Goal: Task Accomplishment & Management: Use online tool/utility

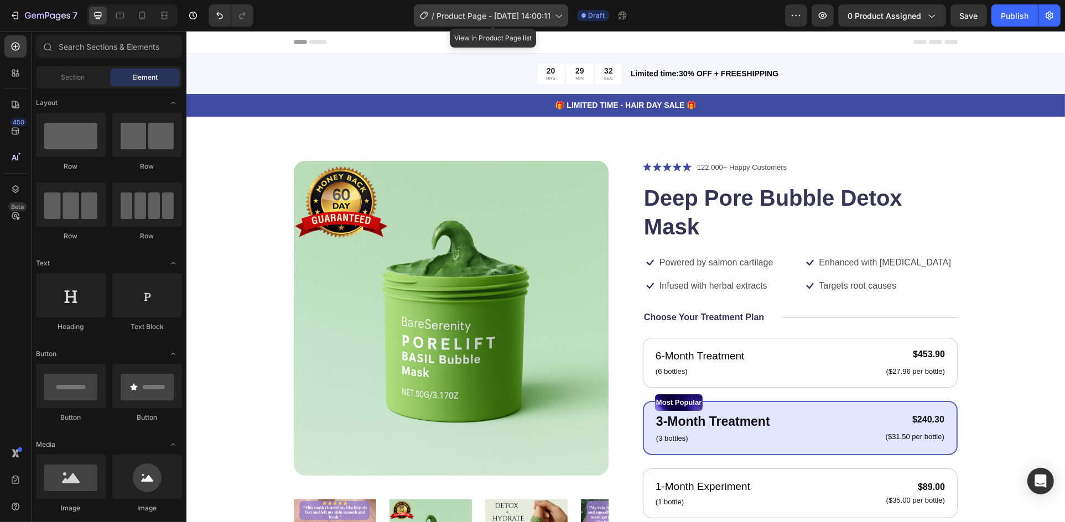
click at [517, 17] on span "Product Page - [DATE] 14:00:11" at bounding box center [494, 16] width 114 height 12
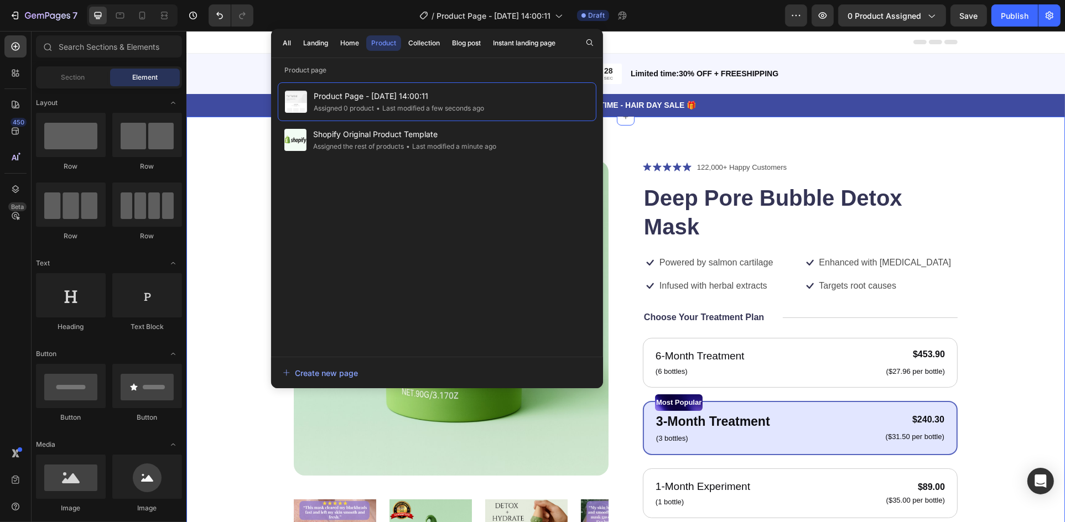
click at [998, 175] on div "Product Images Icon Icon Icon Icon Icon Icon List 122,000+ Happy Customers Text…" at bounding box center [625, 434] width 790 height 547
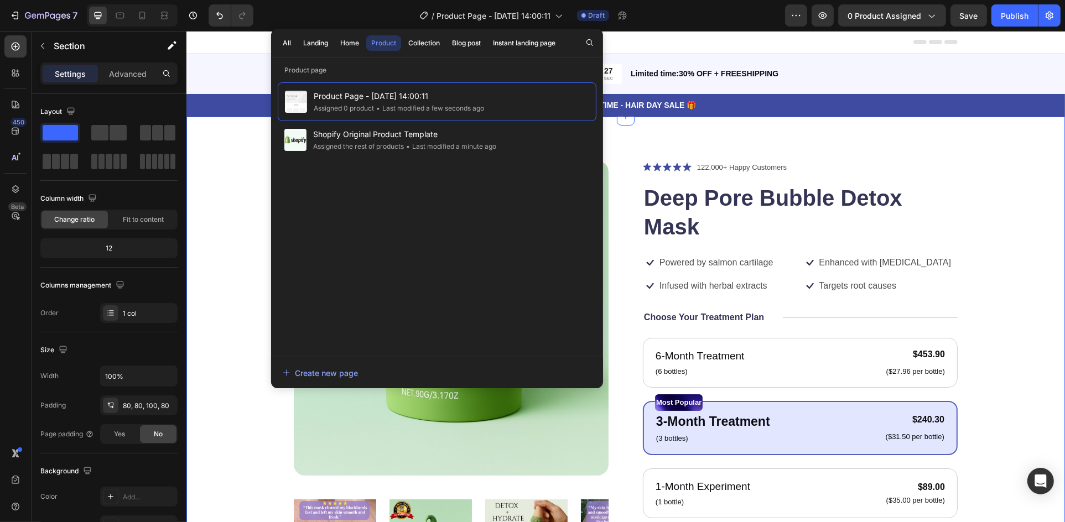
click at [993, 167] on div "Product Images Icon Icon Icon Icon Icon Icon List 122,000+ Happy Customers Text…" at bounding box center [625, 434] width 790 height 547
click at [214, 106] on p "🎁 LIMITED TIME - HAIR DAY SALE 🎁" at bounding box center [625, 106] width 877 height 12
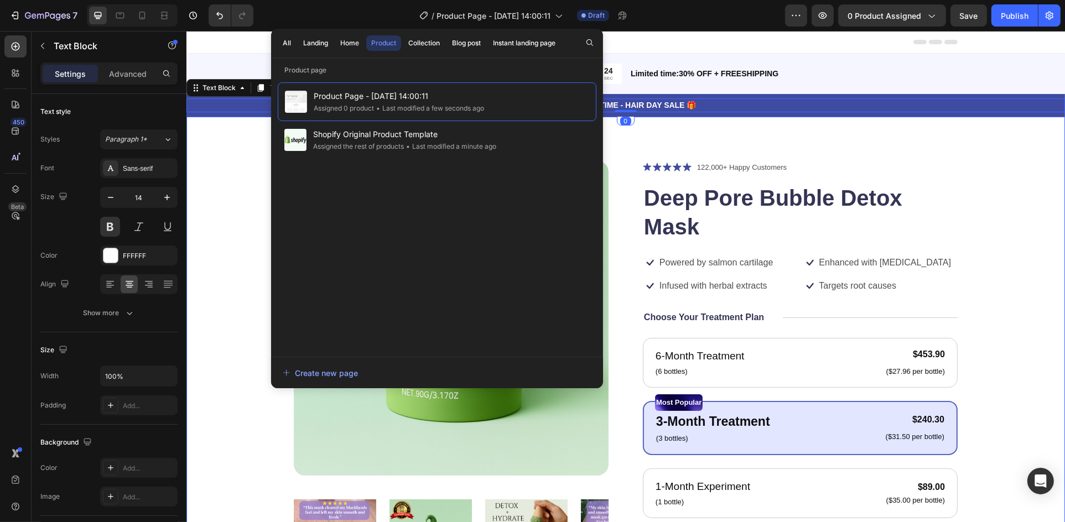
click at [234, 158] on div "Product Images Icon Icon Icon Icon Icon Icon List 122,000+ Happy Customers Text…" at bounding box center [625, 440] width 879 height 646
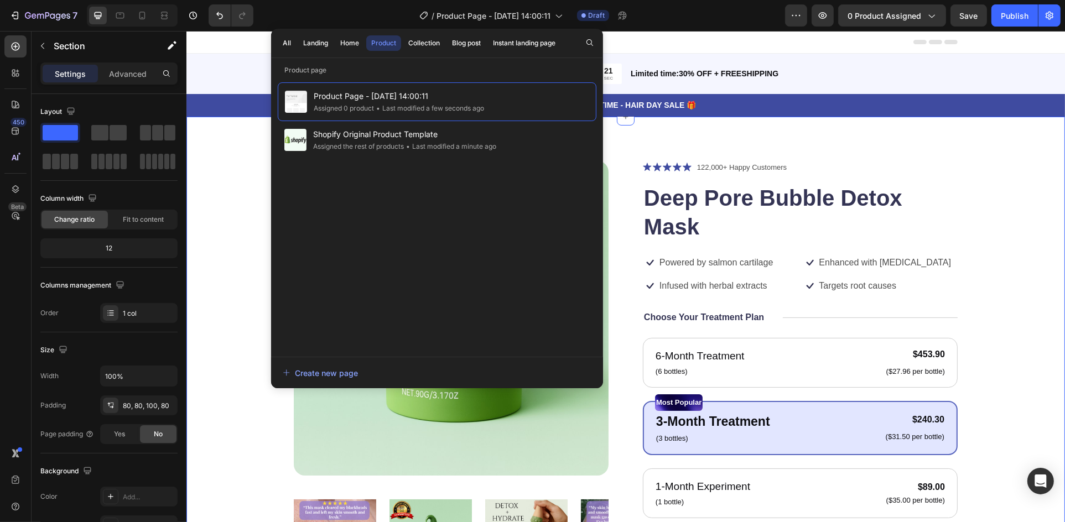
click at [1000, 150] on div "Product Images Icon Icon Icon Icon Icon Icon List 122,000+ Happy Customers Text…" at bounding box center [625, 440] width 879 height 646
click at [384, 38] on div "Product" at bounding box center [383, 43] width 25 height 10
click at [218, 157] on div "Product Images Icon Icon Icon Icon Icon Icon List 122,000+ Happy Customers Text…" at bounding box center [625, 440] width 879 height 646
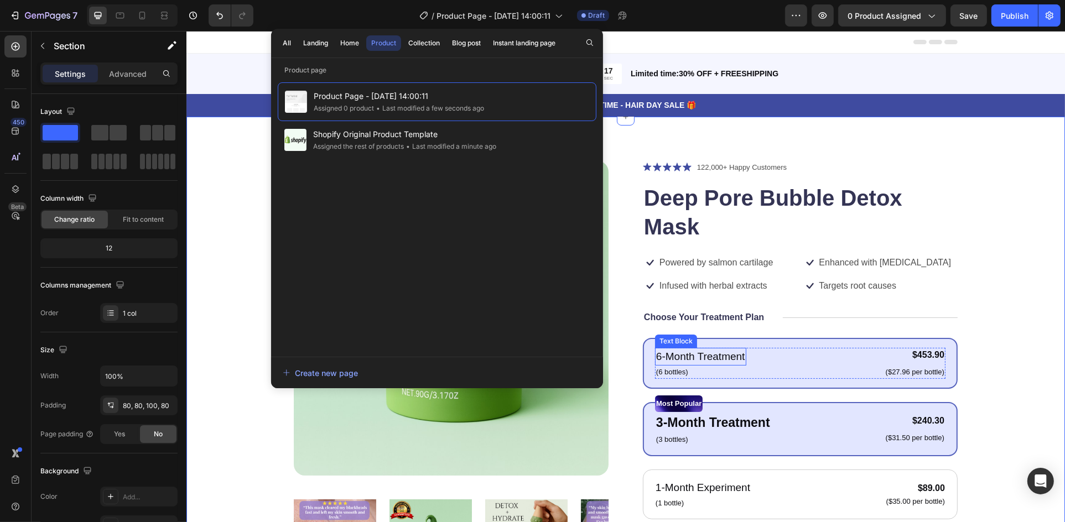
click at [727, 363] on p "6-Month Treatment" at bounding box center [700, 357] width 89 height 16
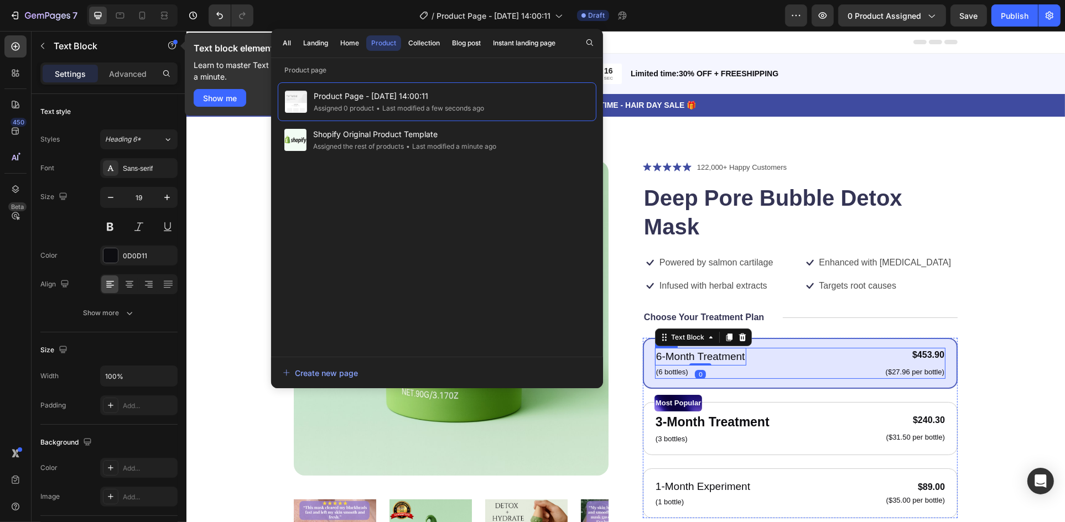
click at [847, 365] on div "6-Month Treatment Text Block 0 (6 bottles) Text Block $453.90 Product Price Pro…" at bounding box center [800, 363] width 291 height 31
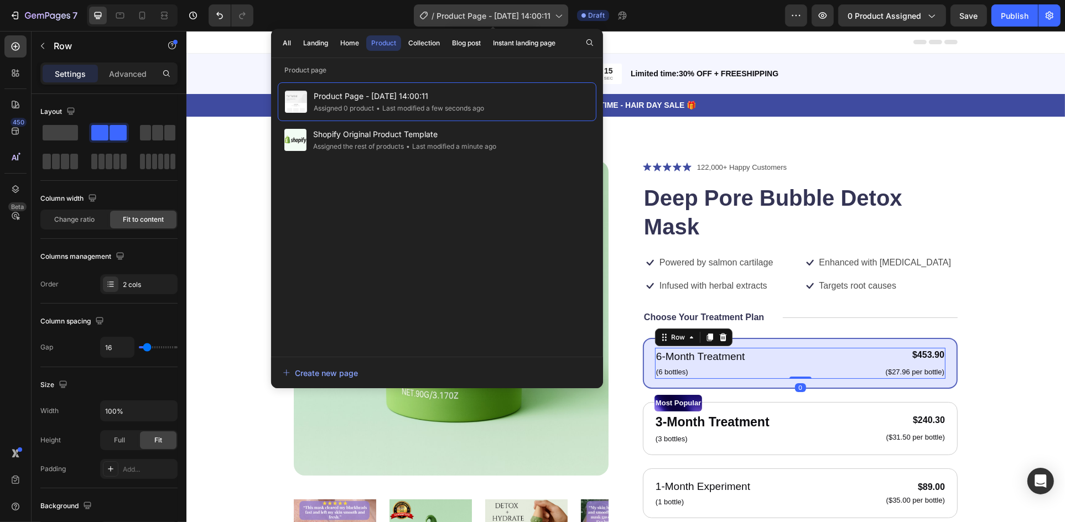
click at [559, 14] on icon at bounding box center [558, 15] width 11 height 11
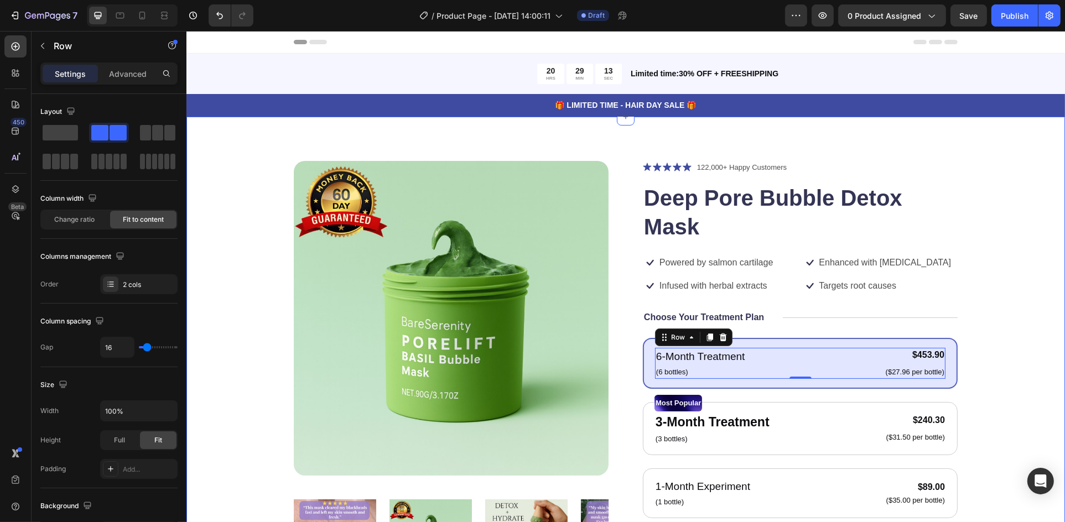
click at [989, 157] on div "Product Images Icon Icon Icon Icon Icon Icon List 122,000+ Happy Customers Text…" at bounding box center [625, 440] width 879 height 646
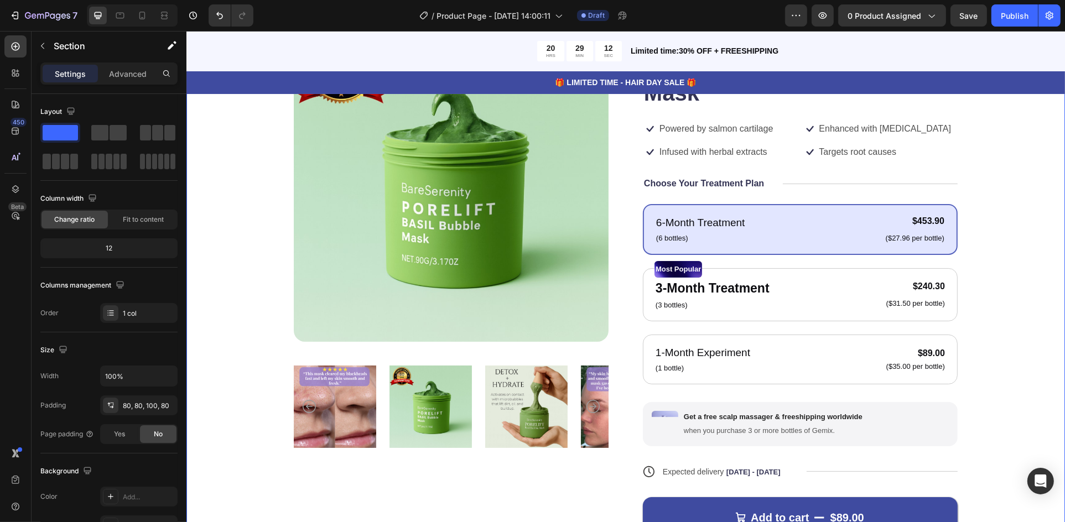
scroll to position [166, 0]
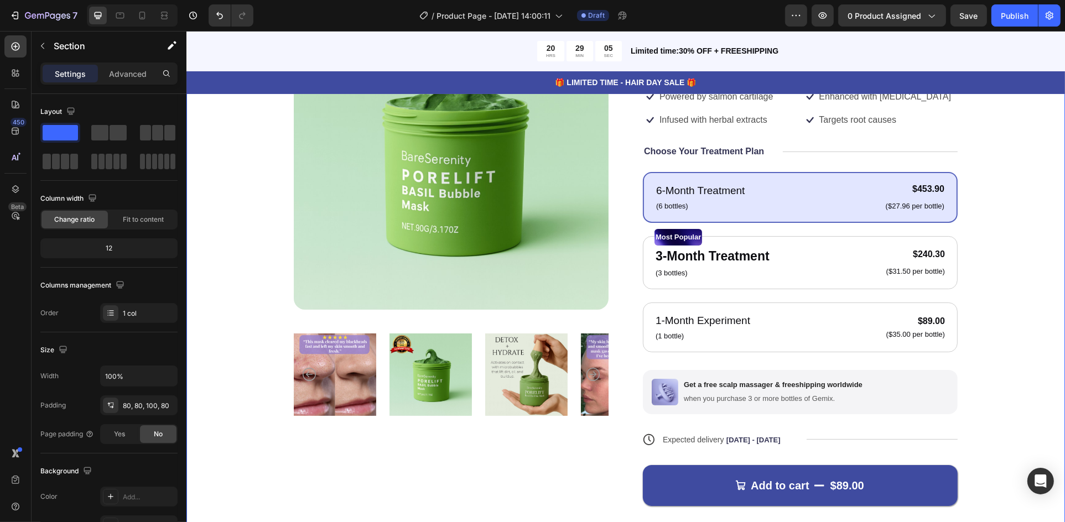
click at [987, 310] on div "Product Images Icon Icon Icon Icon Icon Icon List 122,000+ Happy Customers Text…" at bounding box center [625, 269] width 790 height 548
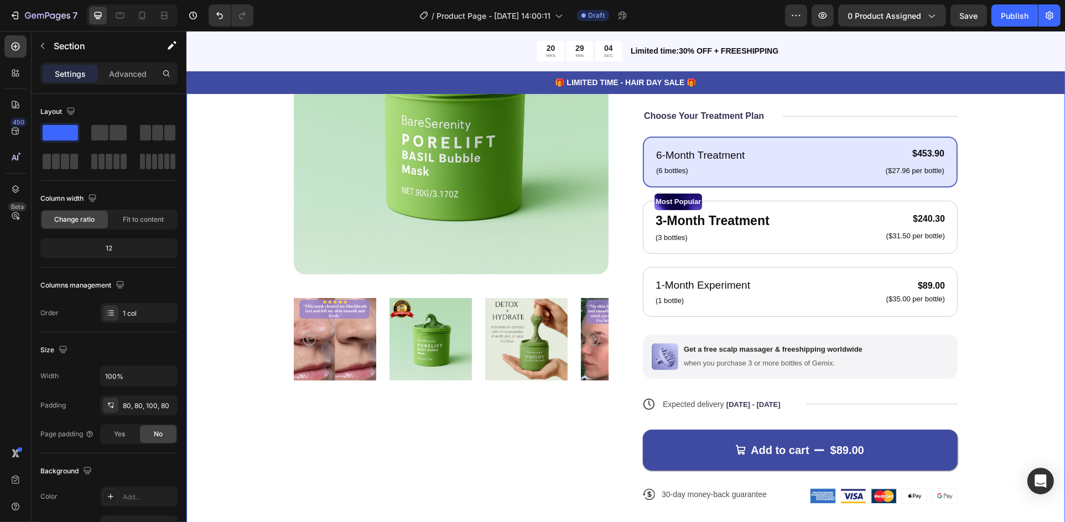
scroll to position [221, 0]
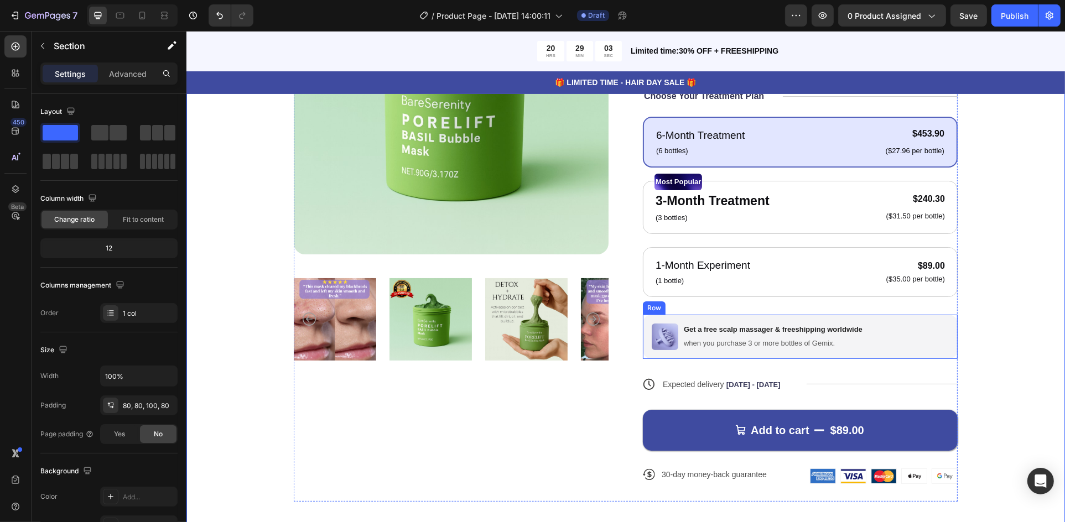
click at [846, 319] on div "Image Get a free scalp massager & freeshipping worldwide Text Block when you pu…" at bounding box center [800, 337] width 315 height 44
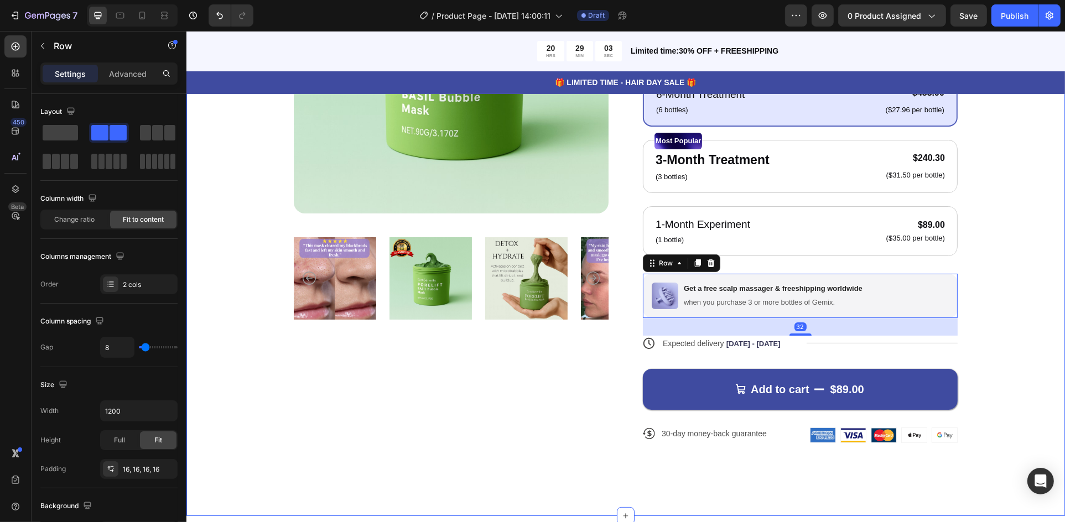
scroll to position [332, 0]
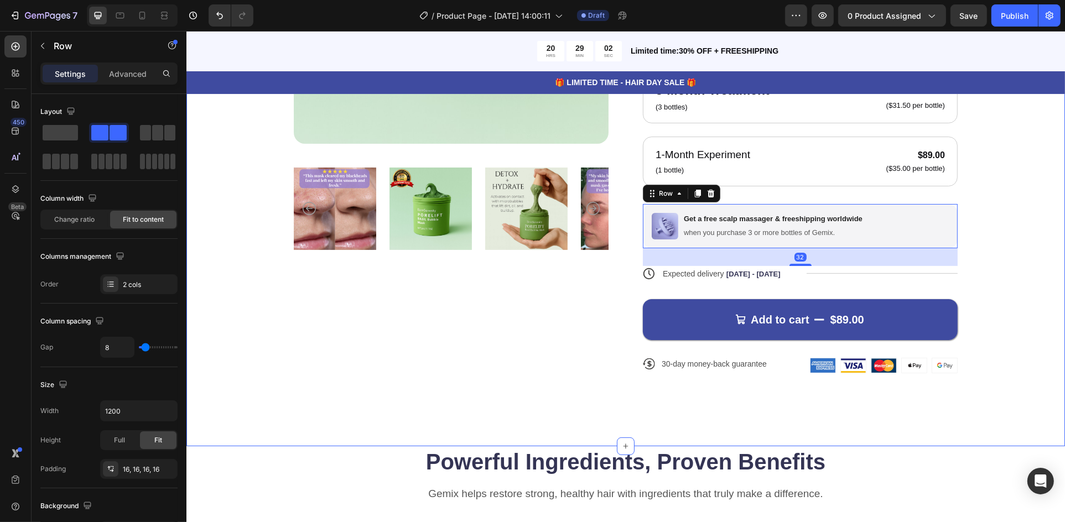
click at [966, 281] on div "Product Images Icon Icon Icon Icon Icon Icon List 122,000+ Happy Customers Text…" at bounding box center [625, 110] width 790 height 562
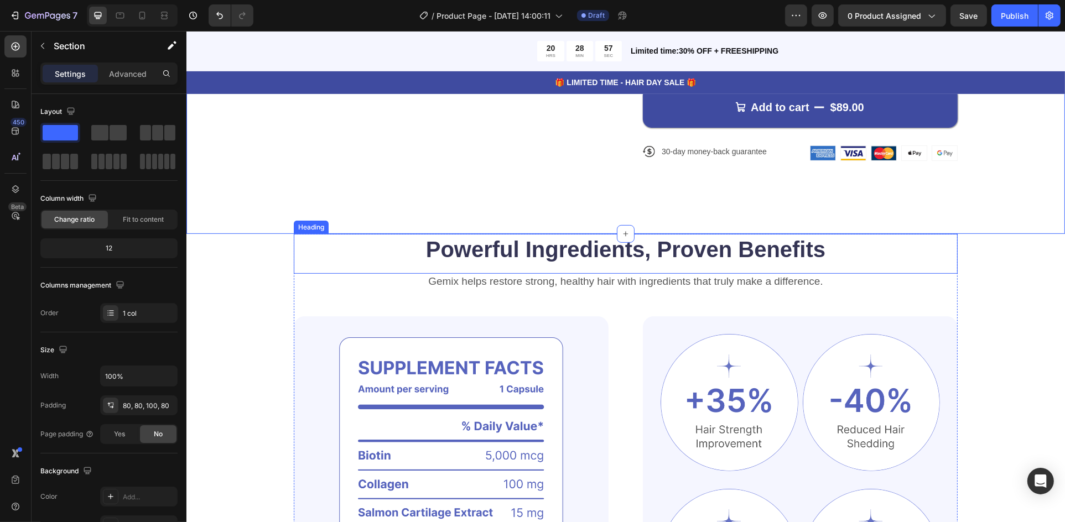
scroll to position [553, 0]
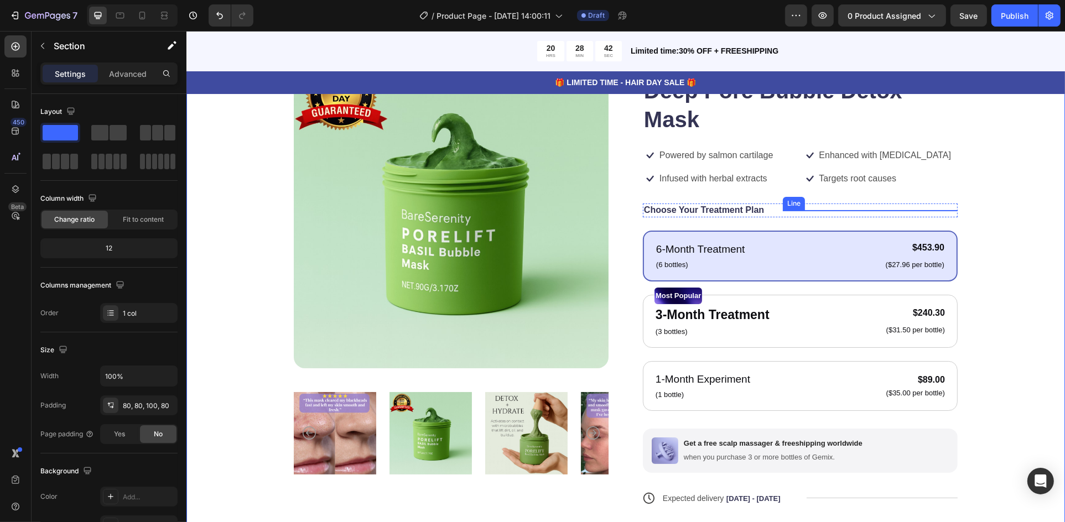
scroll to position [111, 0]
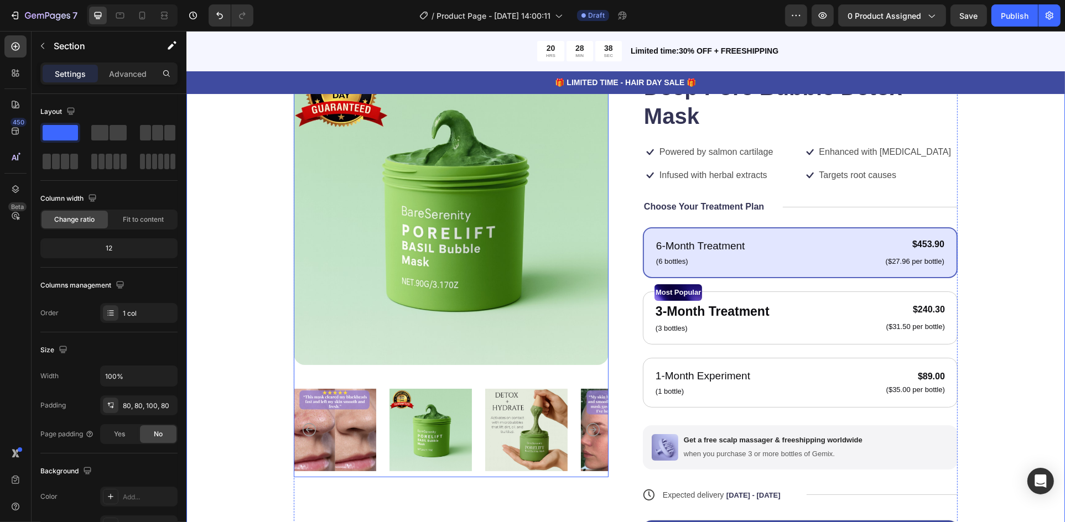
click at [531, 434] on img at bounding box center [526, 430] width 82 height 95
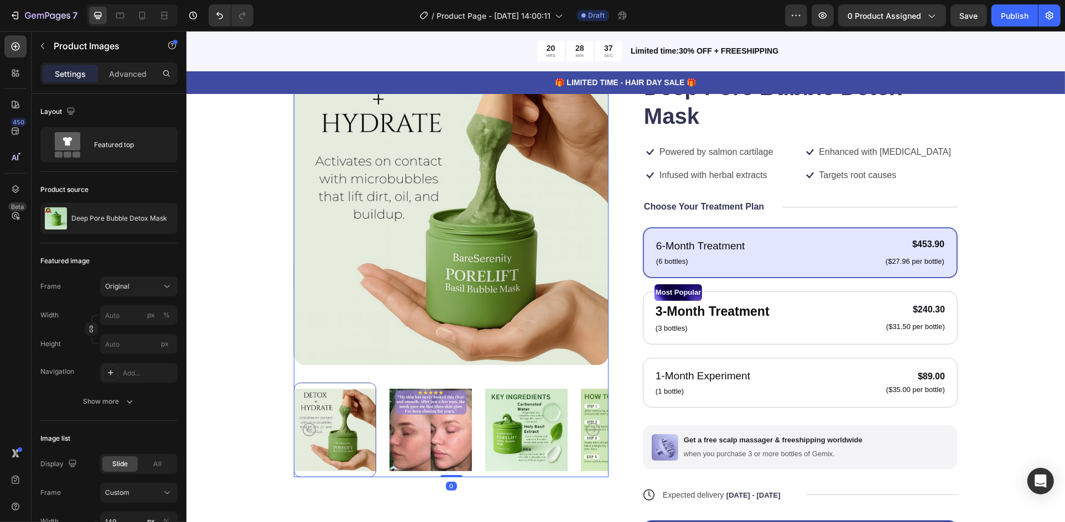
click at [518, 422] on img at bounding box center [526, 430] width 82 height 95
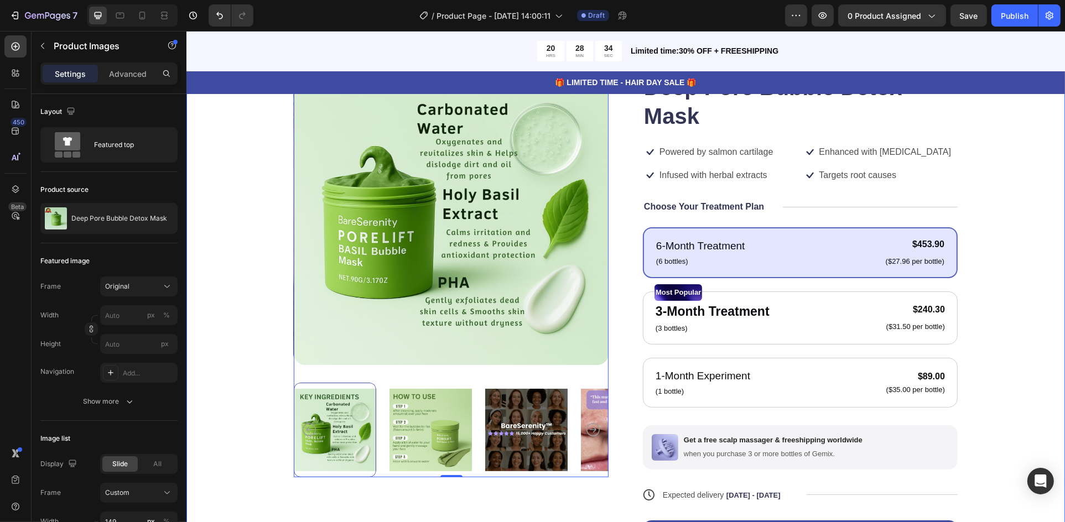
click at [249, 317] on div "Product Images 0 Icon Icon Icon Icon Icon Icon List 122,000+ Happy Customers Te…" at bounding box center [625, 331] width 790 height 562
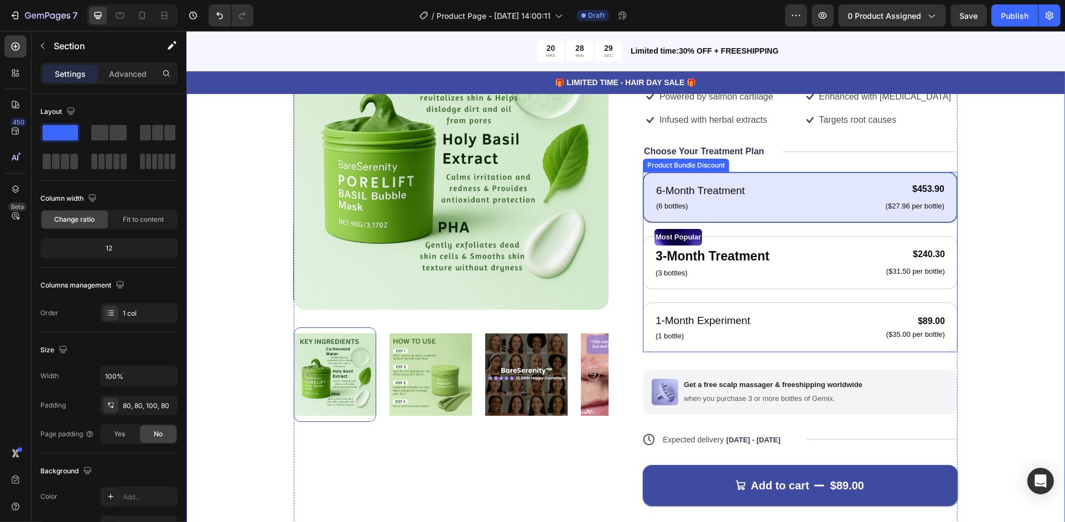
scroll to position [0, 0]
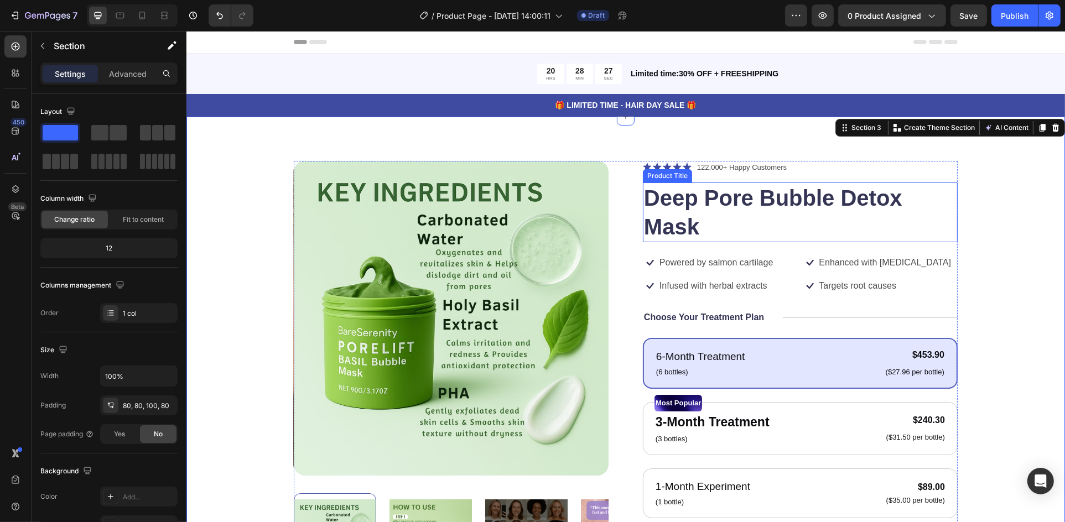
click at [692, 223] on h1 "Deep Pore Bubble Detox Mask" at bounding box center [800, 213] width 315 height 60
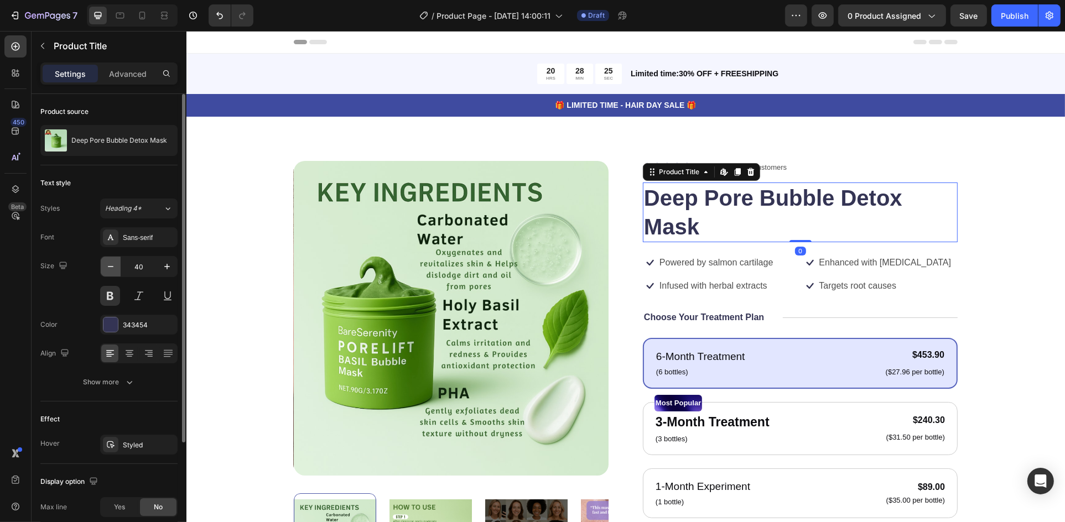
click at [111, 268] on icon "button" at bounding box center [110, 266] width 11 height 11
type input "39"
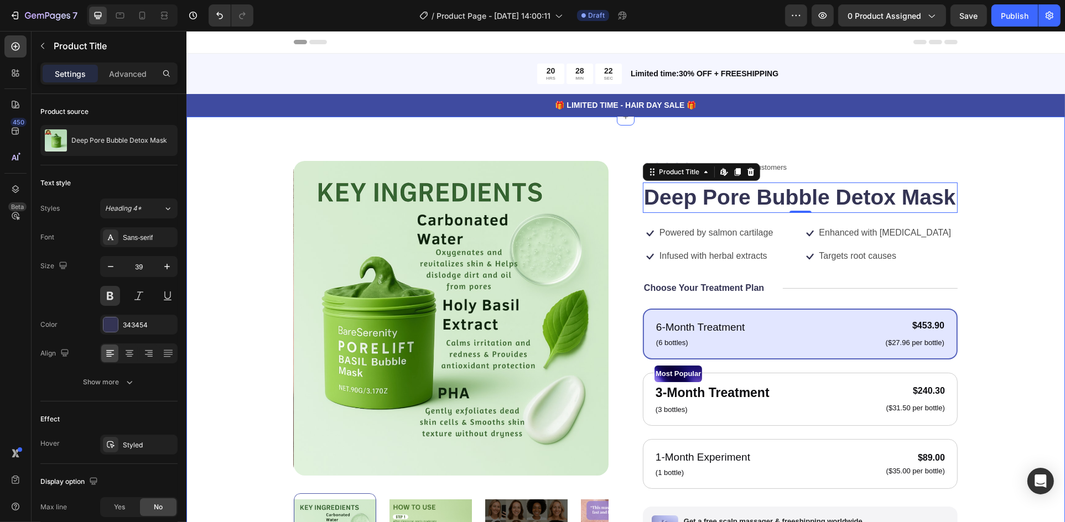
click at [1003, 230] on div "Product Images Icon Icon Icon Icon Icon Icon List 122,000+ Happy Customers Text…" at bounding box center [625, 427] width 790 height 533
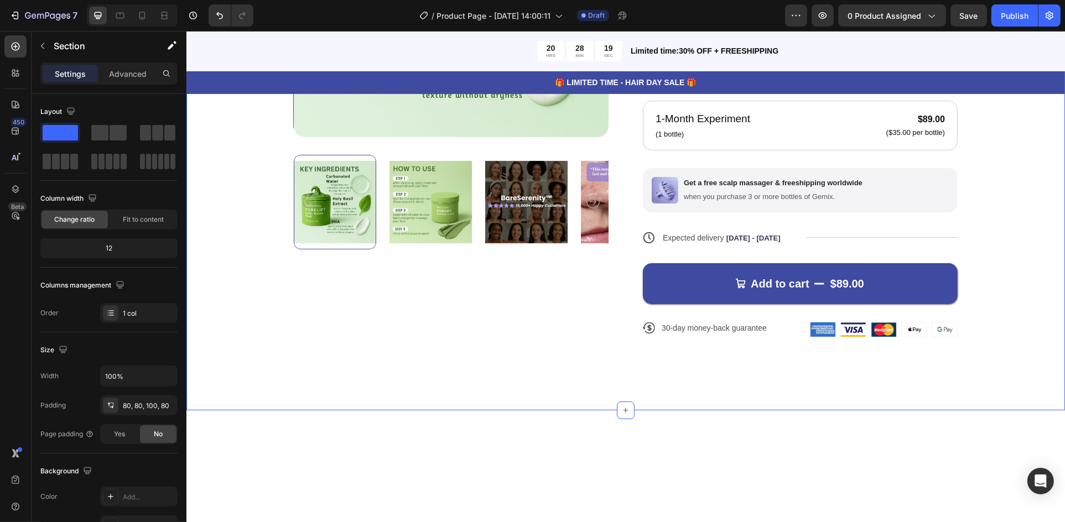
scroll to position [387, 0]
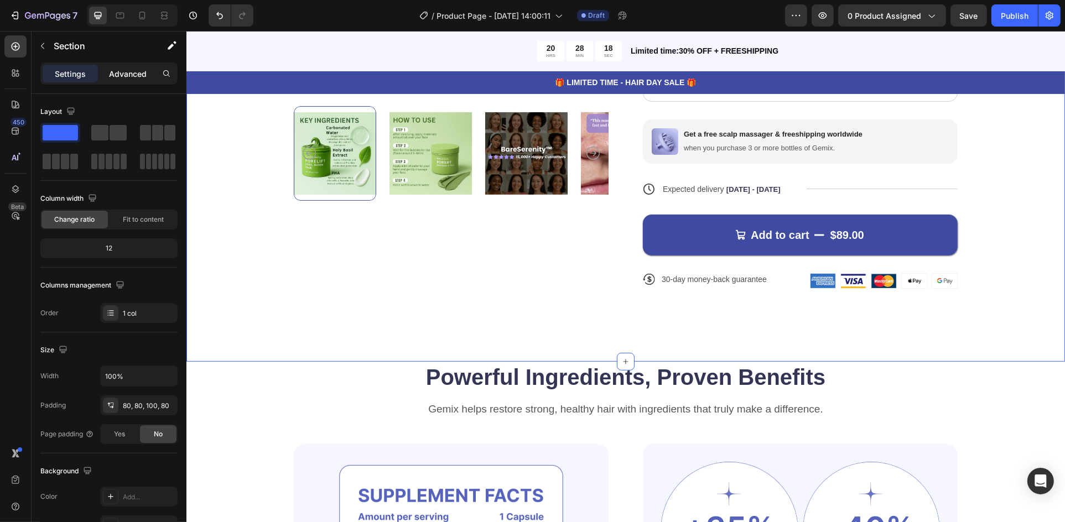
drag, startPoint x: 122, startPoint y: 80, endPoint x: 102, endPoint y: 74, distance: 20.8
click at [122, 79] on div "Advanced" at bounding box center [127, 74] width 55 height 18
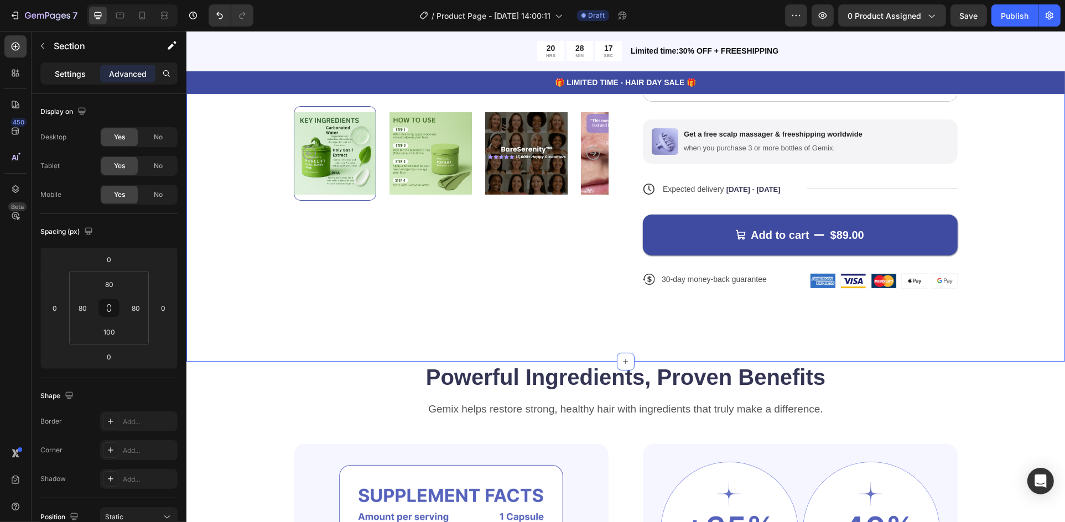
click at [72, 74] on p "Settings" at bounding box center [70, 74] width 31 height 12
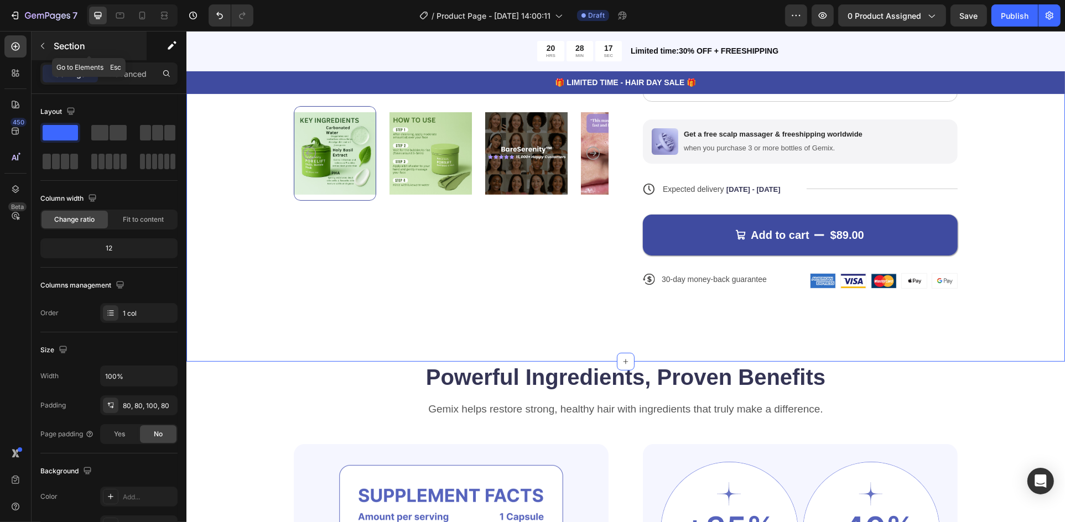
click at [50, 47] on button "button" at bounding box center [43, 46] width 18 height 18
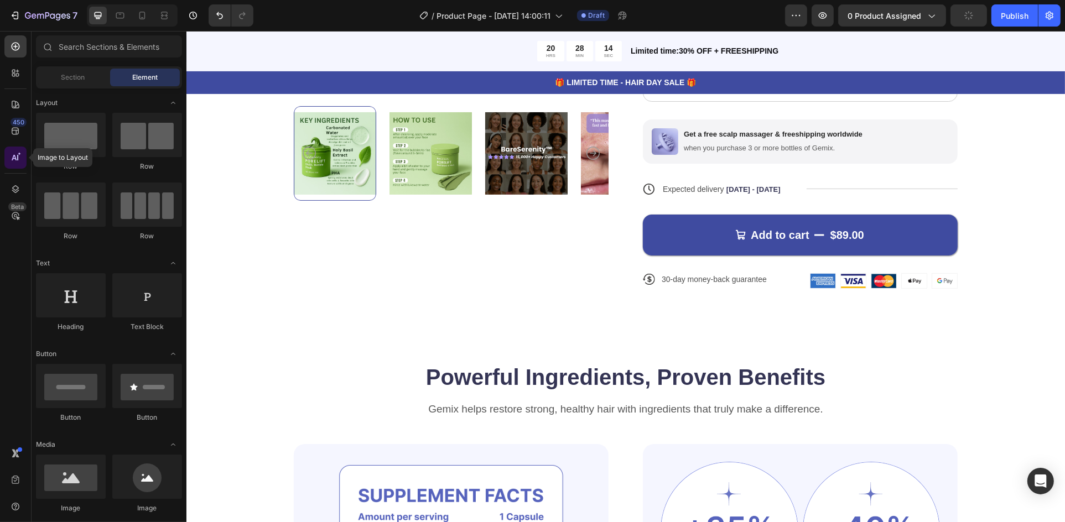
click at [17, 159] on icon at bounding box center [17, 158] width 1 height 6
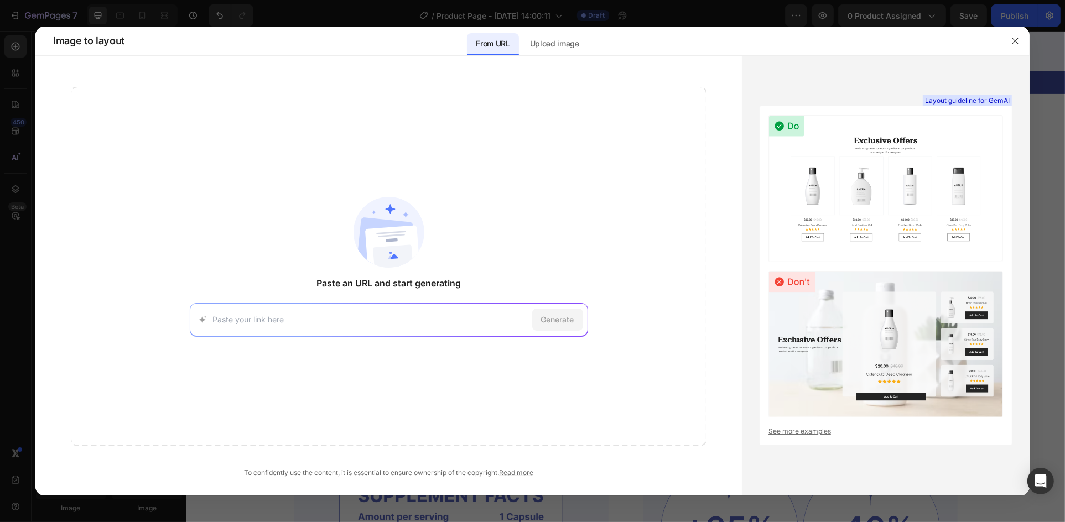
click at [314, 314] on input at bounding box center [370, 320] width 315 height 12
click at [437, 322] on input at bounding box center [370, 320] width 315 height 12
paste input "[URL][DOMAIN_NAME]"
type input "[URL][DOMAIN_NAME]"
click at [555, 320] on span "Generate" at bounding box center [557, 320] width 33 height 12
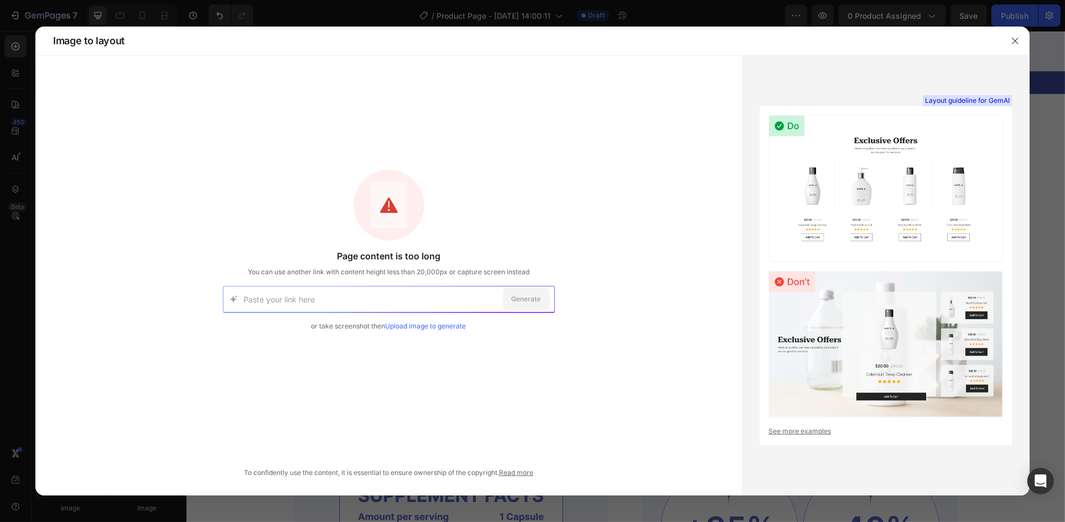
click at [373, 299] on input at bounding box center [371, 299] width 255 height 25
click at [354, 294] on input at bounding box center [371, 299] width 255 height 25
click at [418, 327] on link "Upload image to generate" at bounding box center [426, 326] width 81 height 8
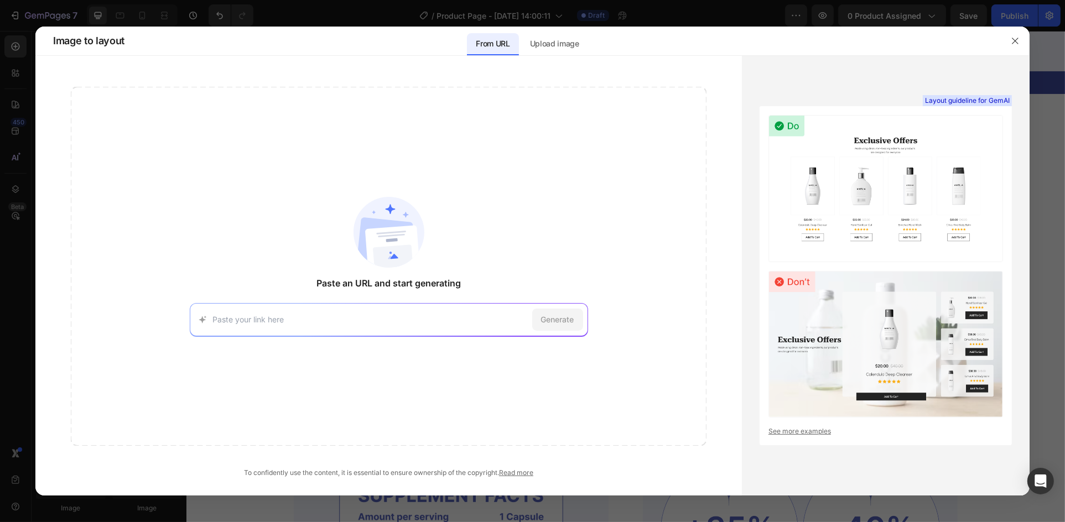
click at [374, 310] on div "Generate" at bounding box center [389, 319] width 398 height 33
click at [268, 312] on div "Generate" at bounding box center [389, 319] width 398 height 33
click at [262, 320] on input at bounding box center [370, 320] width 315 height 12
click at [432, 302] on div "Paste an URL and start generating [URL][DOMAIN_NAME] Try with this page Generate" at bounding box center [389, 266] width 636 height 359
click at [432, 310] on div "Generate" at bounding box center [389, 319] width 398 height 33
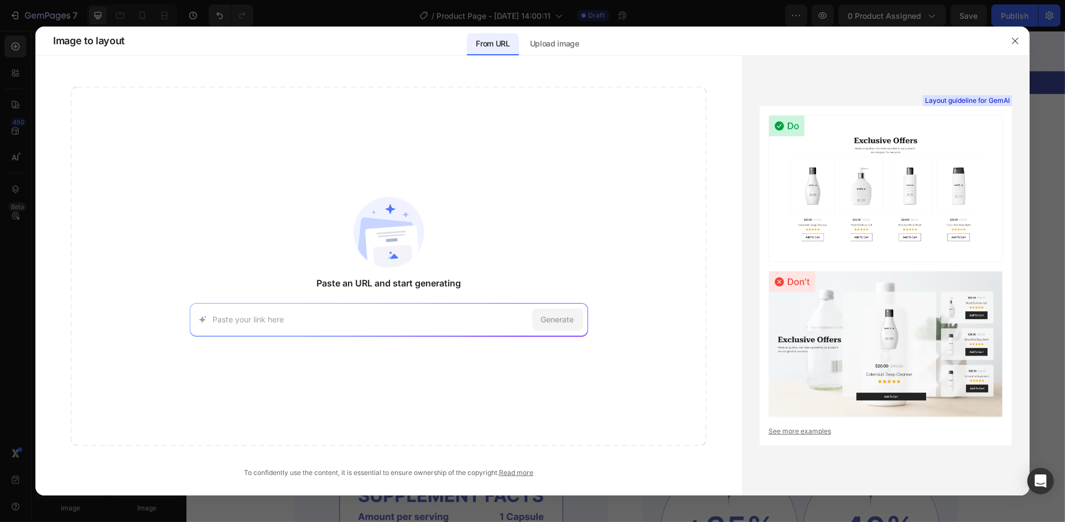
click at [431, 311] on div "Generate" at bounding box center [389, 319] width 398 height 33
click at [438, 315] on input at bounding box center [370, 320] width 315 height 12
paste input "[URL][DOMAIN_NAME]"
type input "[URL][DOMAIN_NAME]"
click at [545, 322] on span "Generate" at bounding box center [557, 320] width 33 height 12
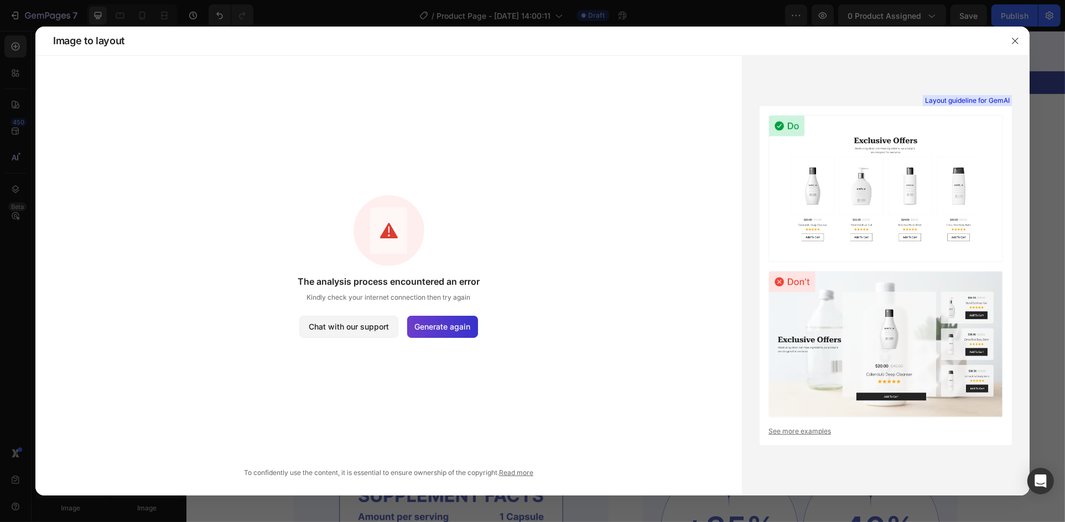
click at [441, 328] on span "Generate again" at bounding box center [443, 327] width 56 height 12
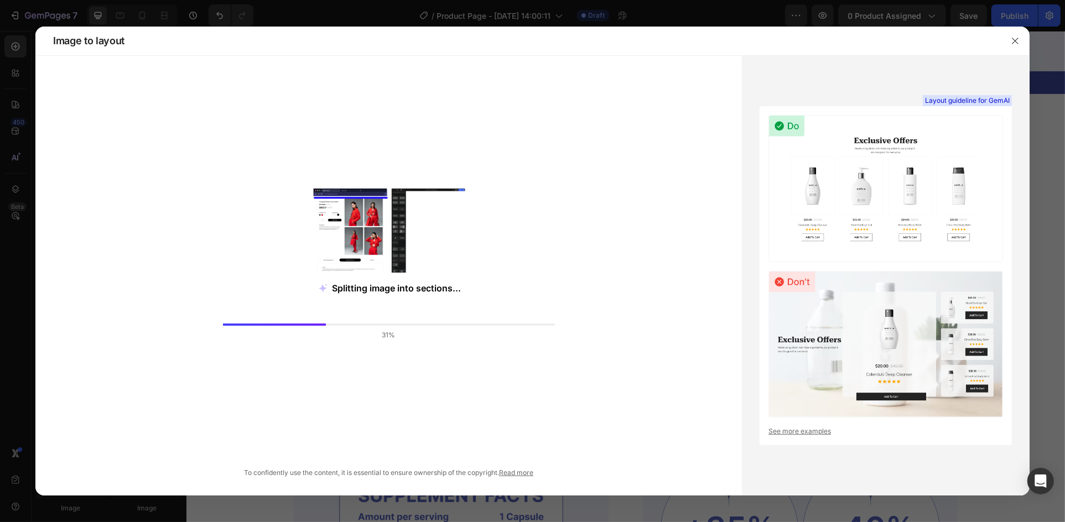
click at [505, 180] on div "Splitting image into sections... 31%" at bounding box center [389, 266] width 636 height 359
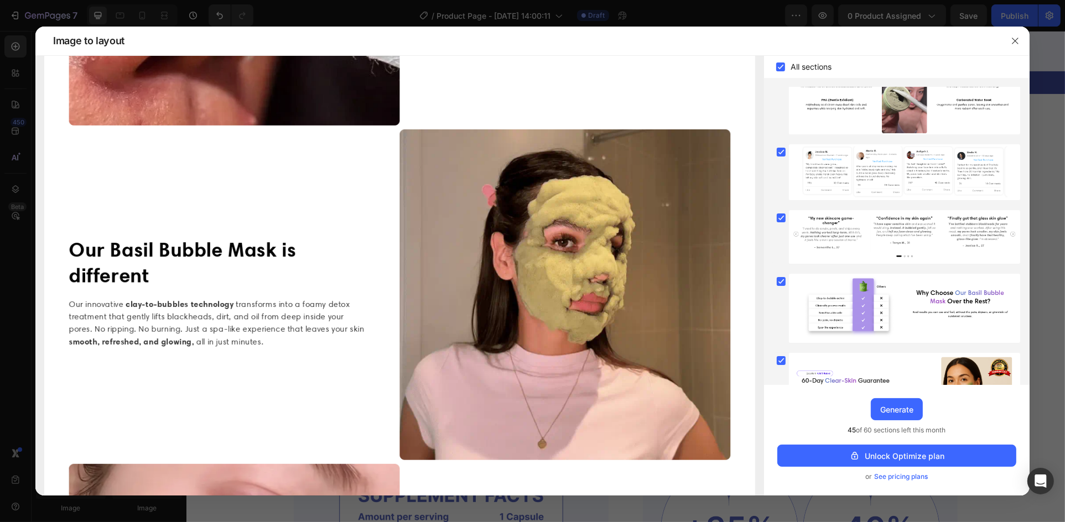
scroll to position [1107, 0]
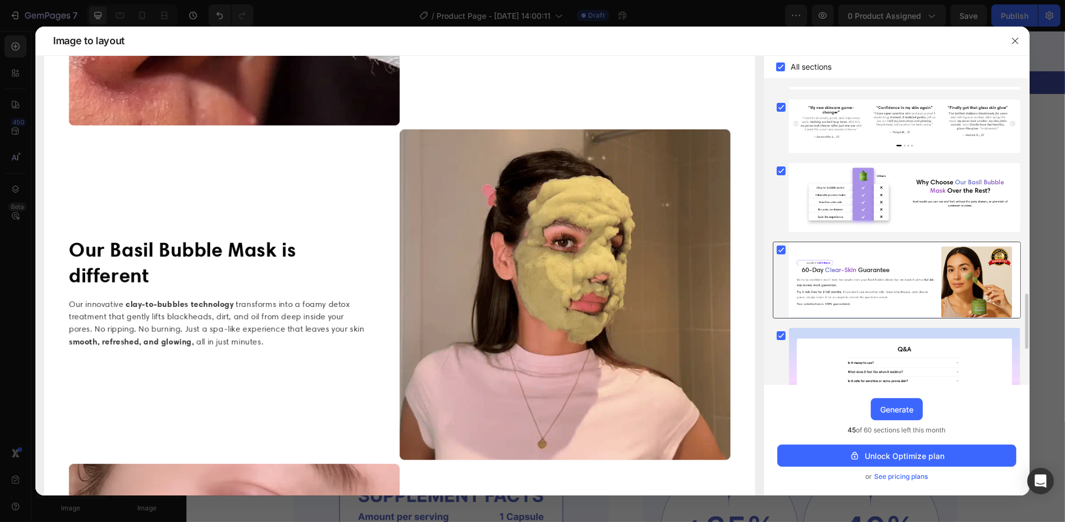
click at [802, 254] on div at bounding box center [904, 280] width 231 height 76
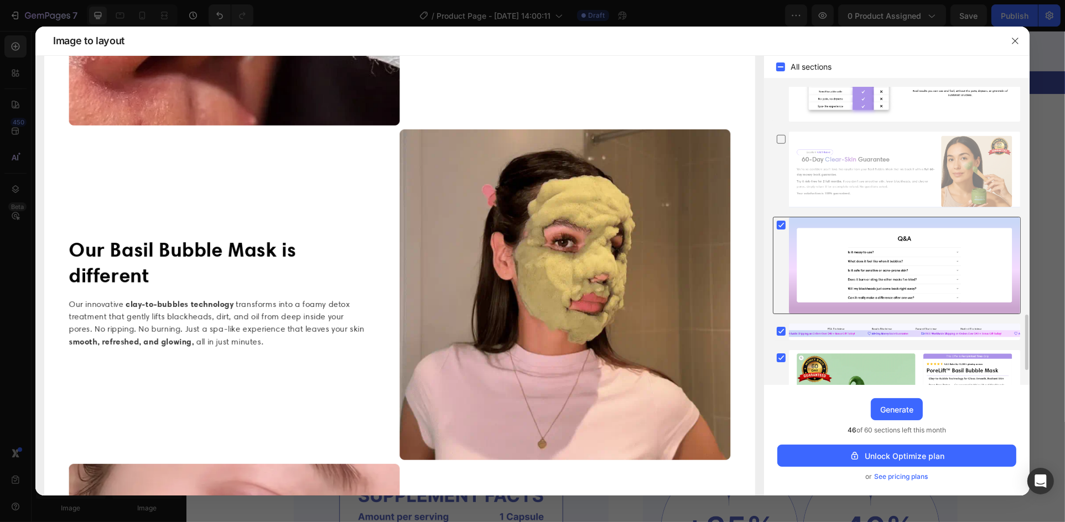
click at [812, 230] on div at bounding box center [904, 265] width 231 height 97
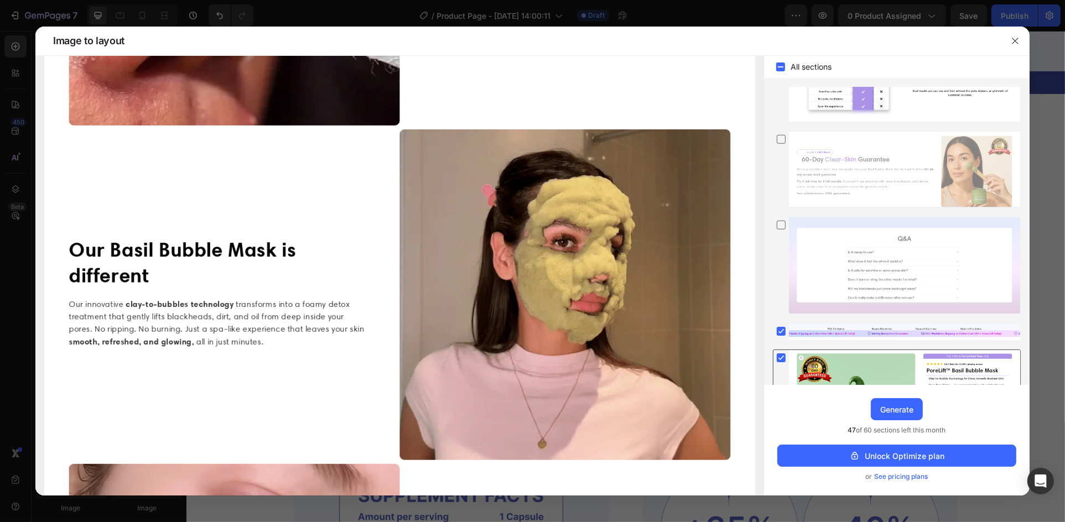
scroll to position [1301, 0]
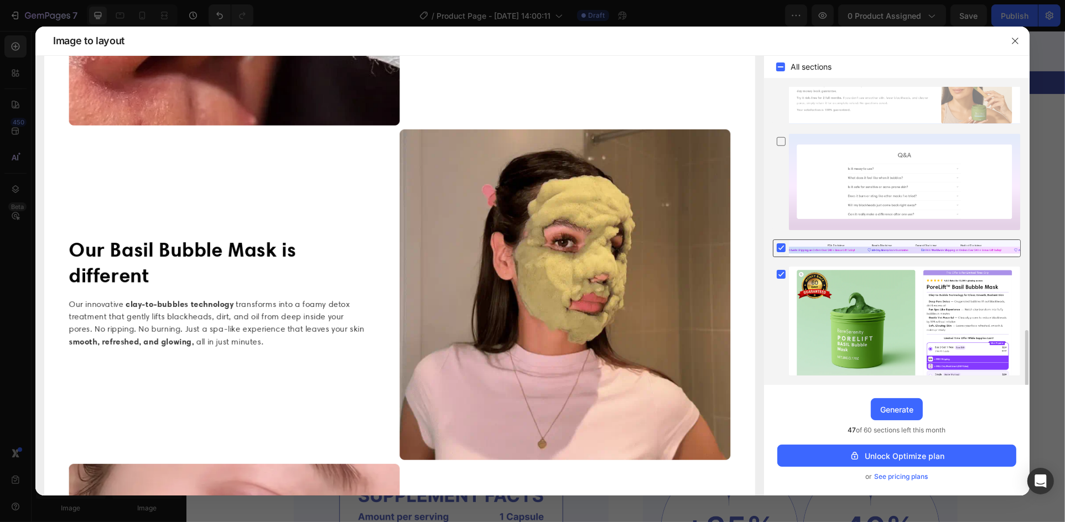
click at [830, 240] on div at bounding box center [897, 249] width 248 height 18
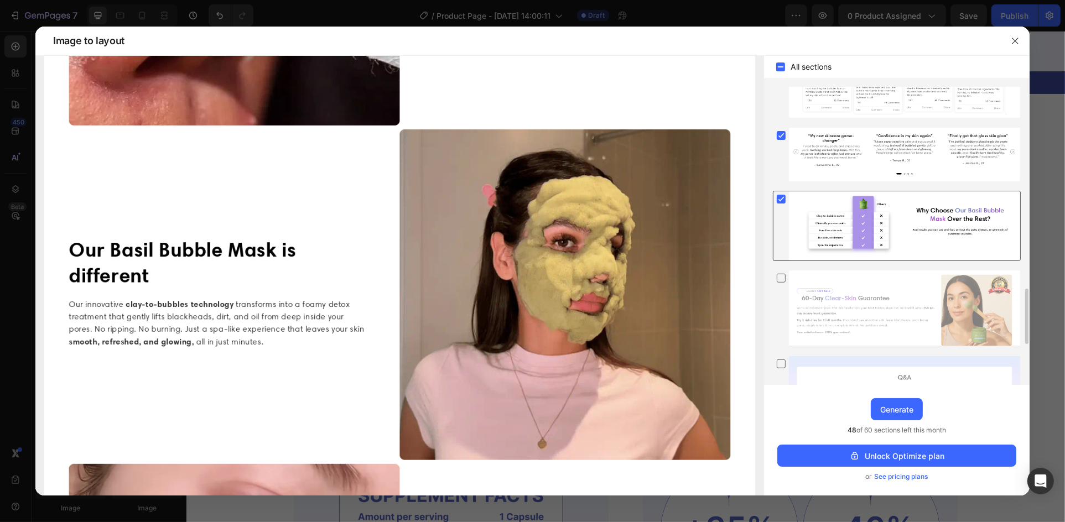
click at [818, 220] on div at bounding box center [904, 225] width 231 height 69
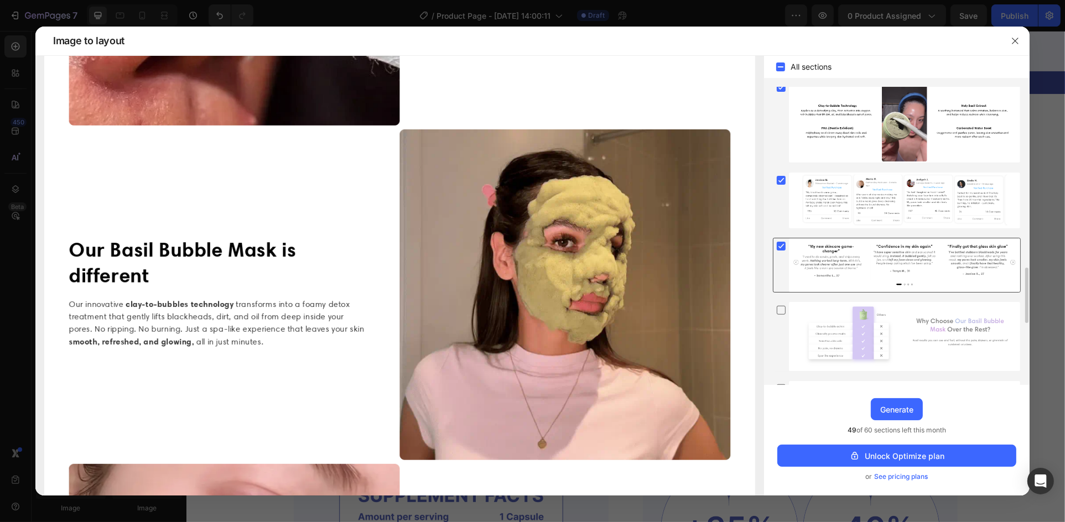
click at [869, 260] on div at bounding box center [904, 266] width 231 height 54
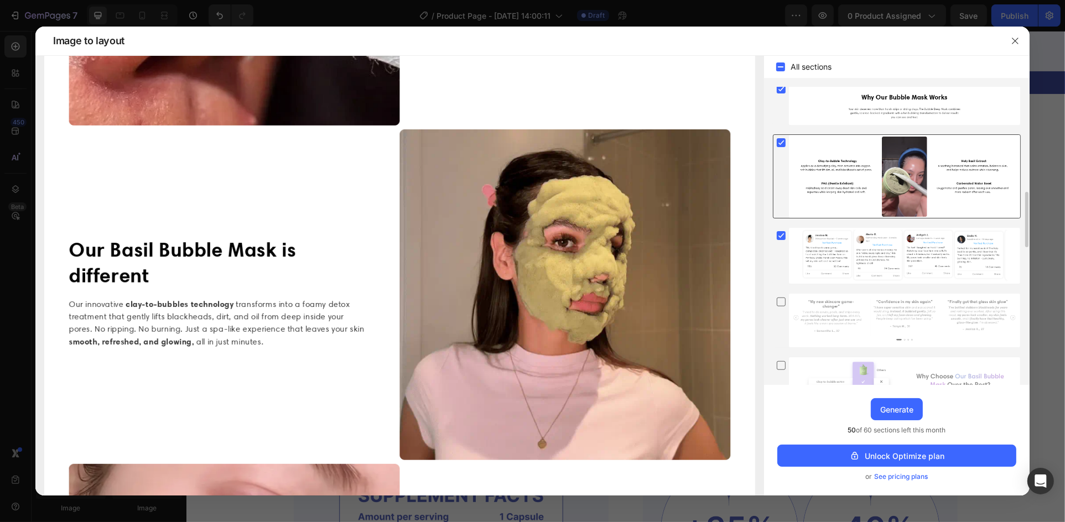
scroll to position [858, 0]
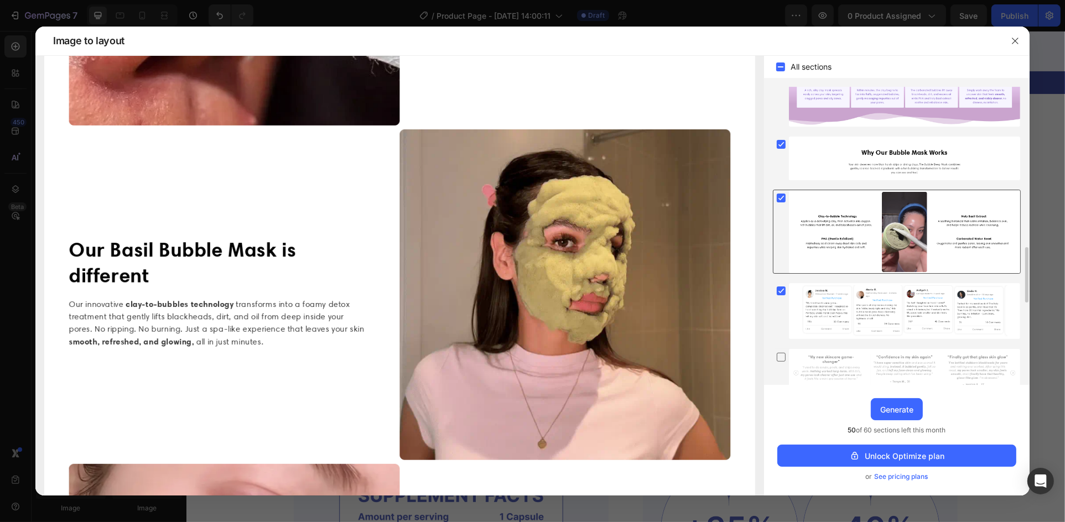
click at [828, 228] on div at bounding box center [904, 231] width 231 height 82
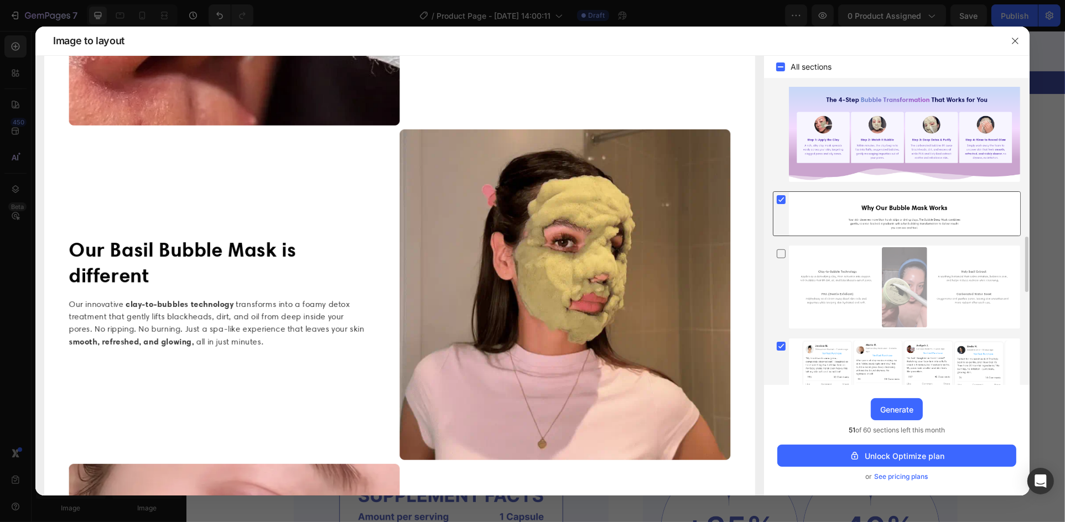
click at [827, 214] on div at bounding box center [904, 214] width 231 height 44
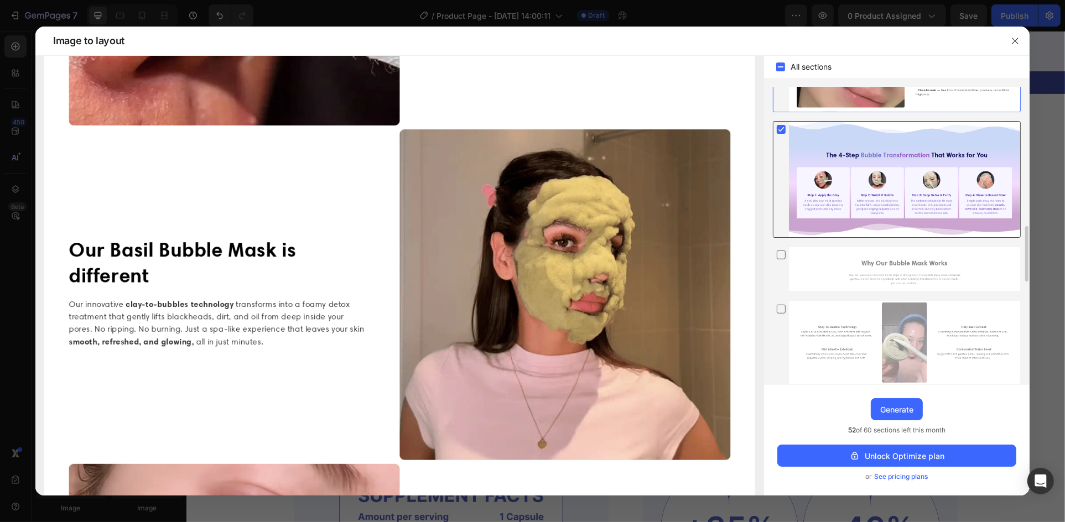
scroll to position [692, 0]
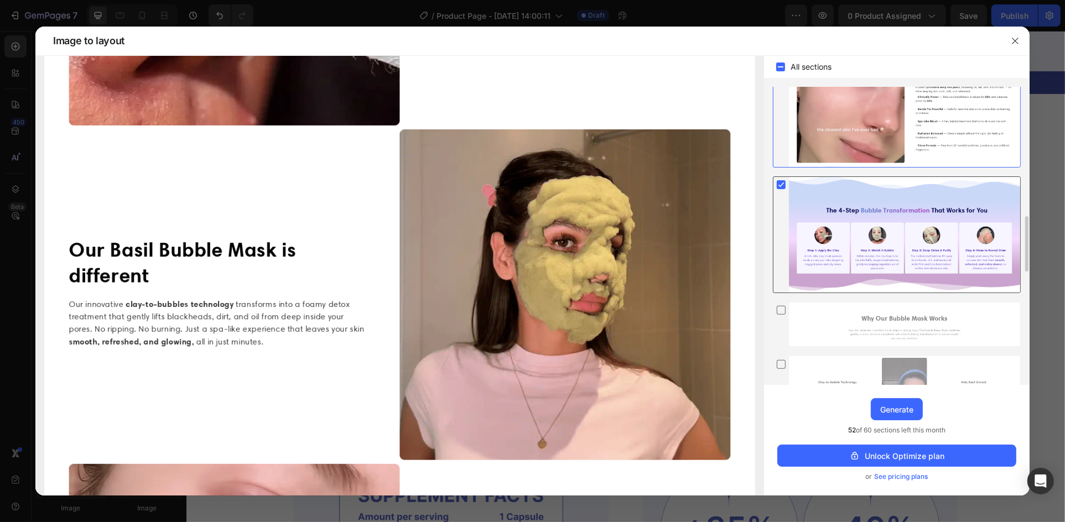
click at [875, 213] on div at bounding box center [904, 234] width 231 height 115
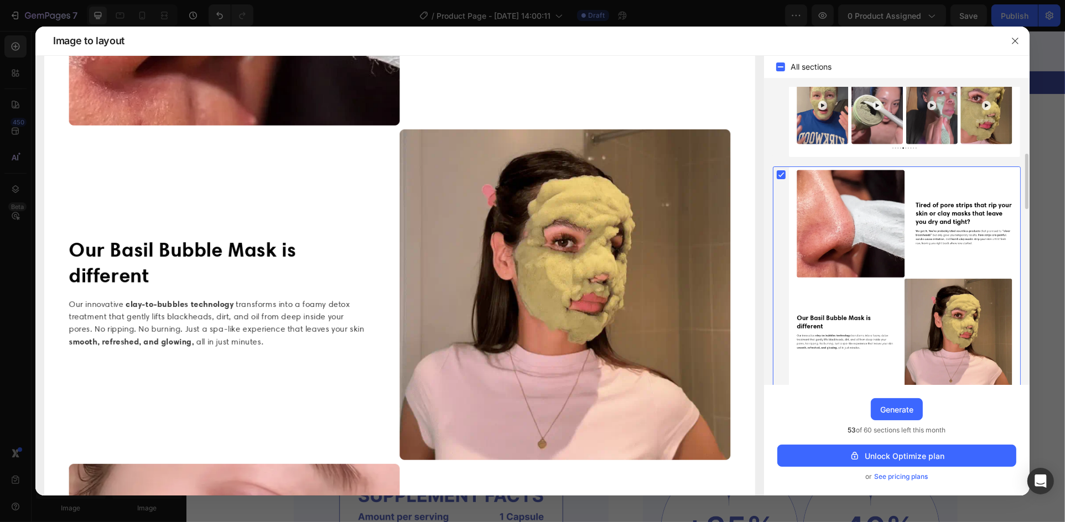
scroll to position [249, 0]
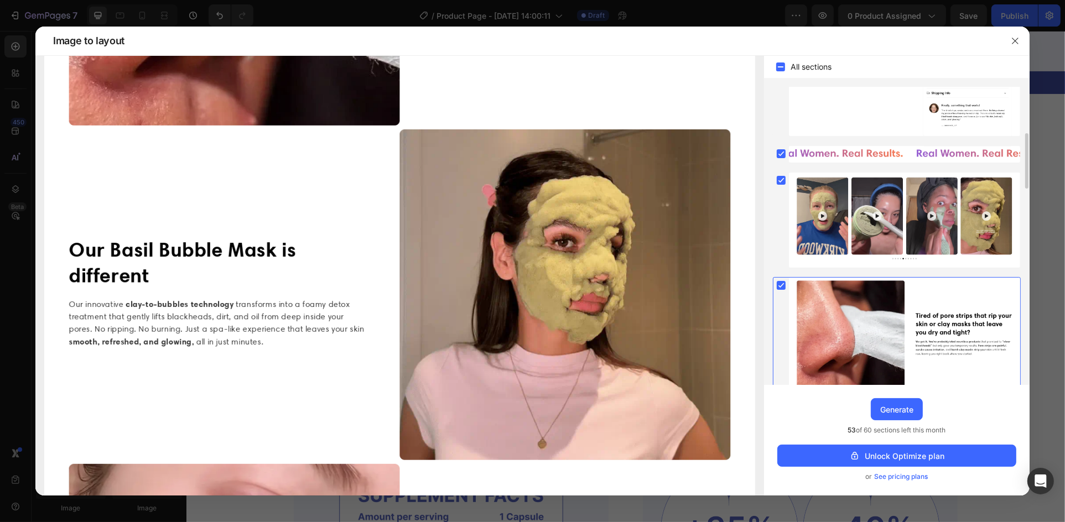
click at [835, 299] on div at bounding box center [904, 444] width 231 height 333
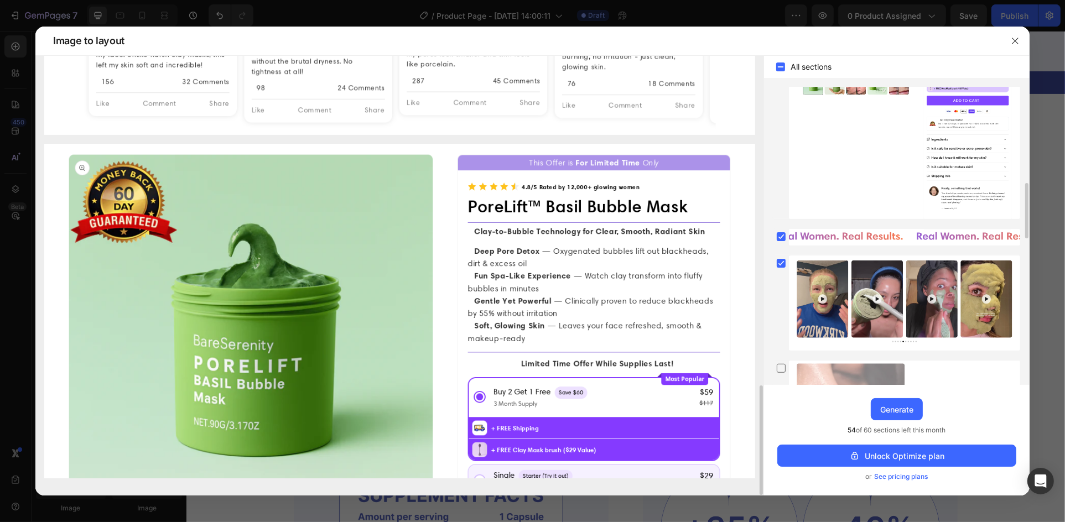
scroll to position [221, 0]
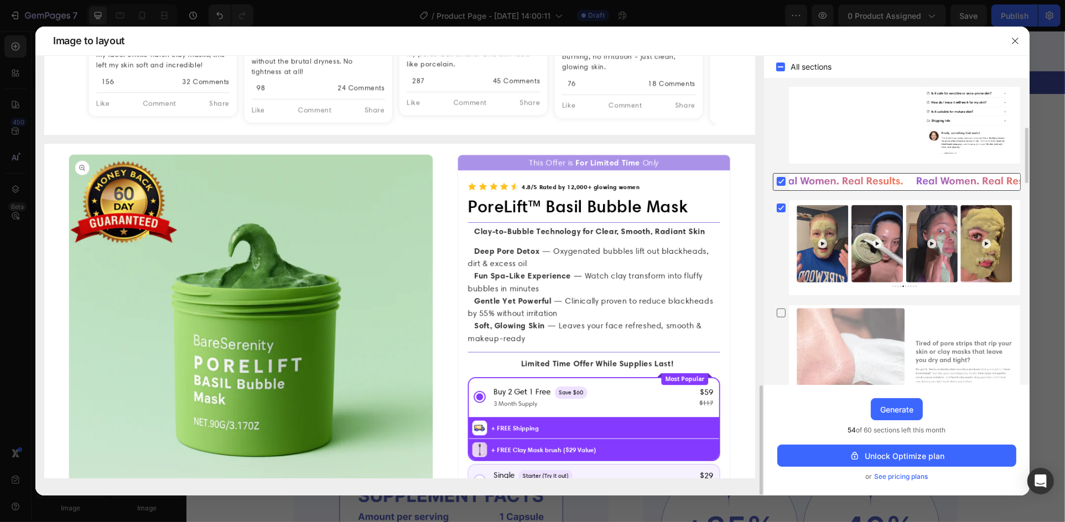
click at [825, 178] on div at bounding box center [904, 182] width 231 height 17
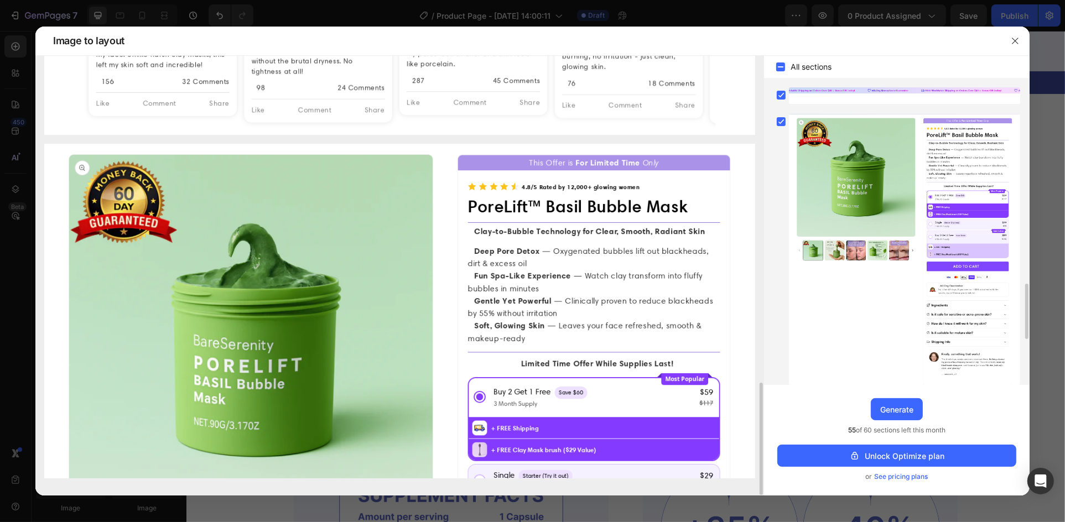
scroll to position [166, 0]
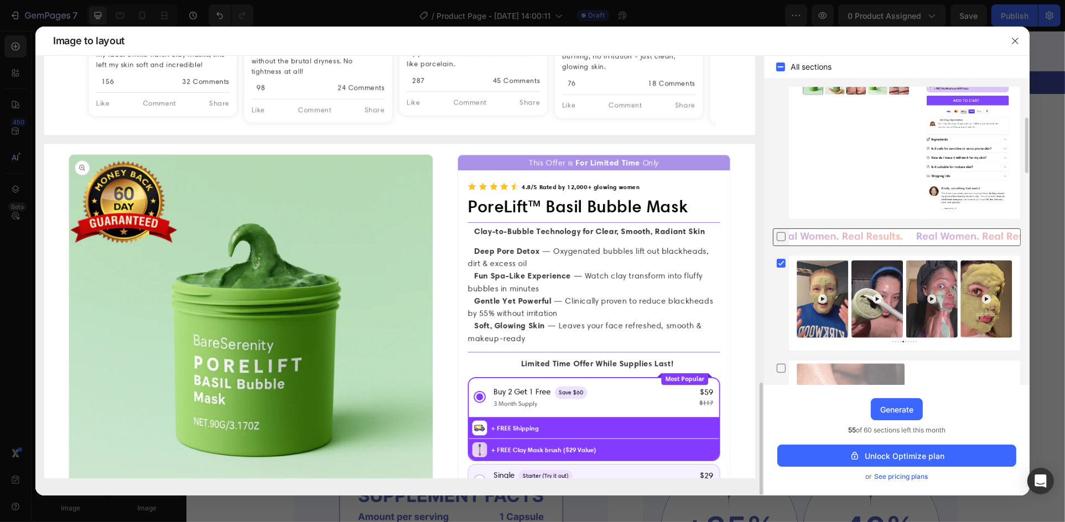
click at [850, 237] on div at bounding box center [904, 237] width 231 height 17
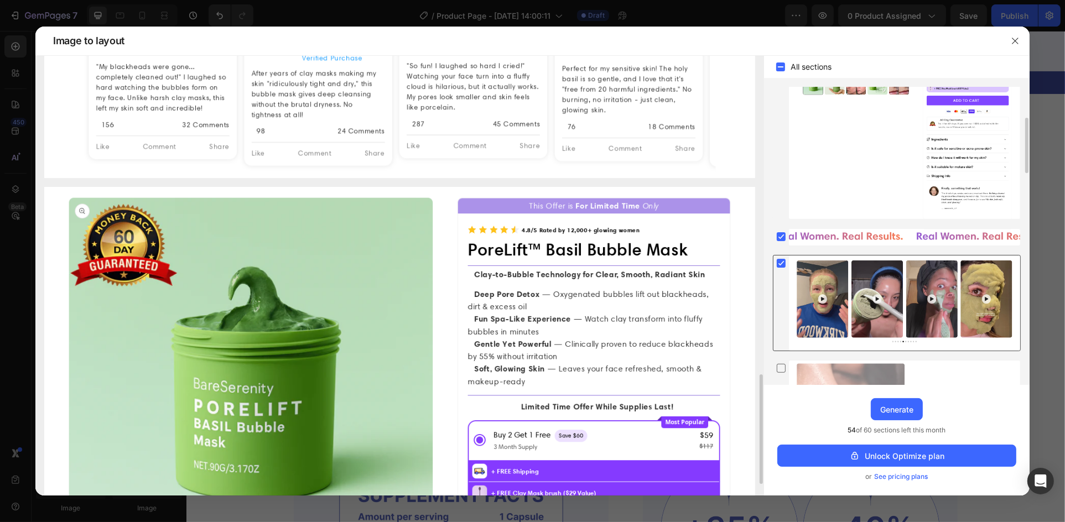
click at [811, 262] on div at bounding box center [904, 303] width 231 height 95
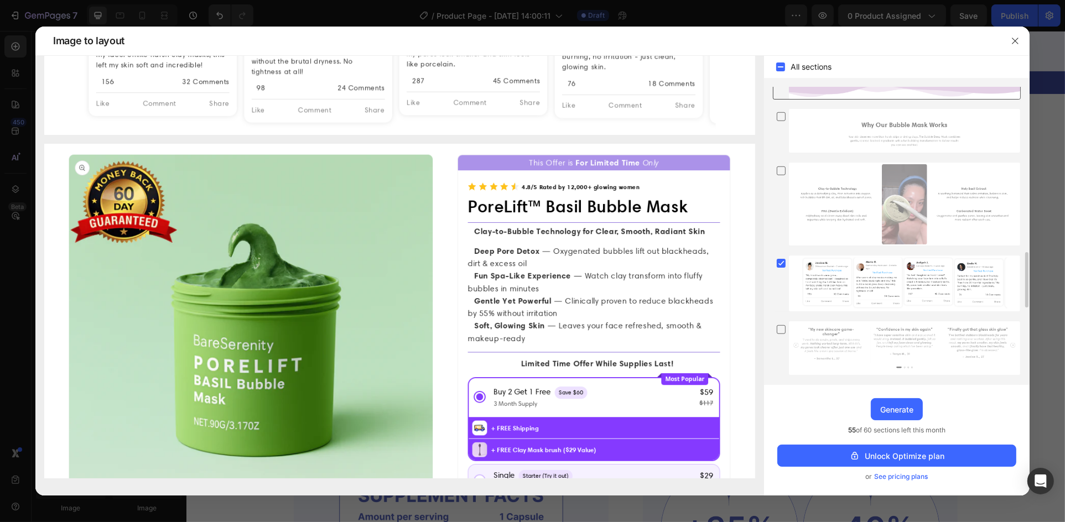
scroll to position [664, 0]
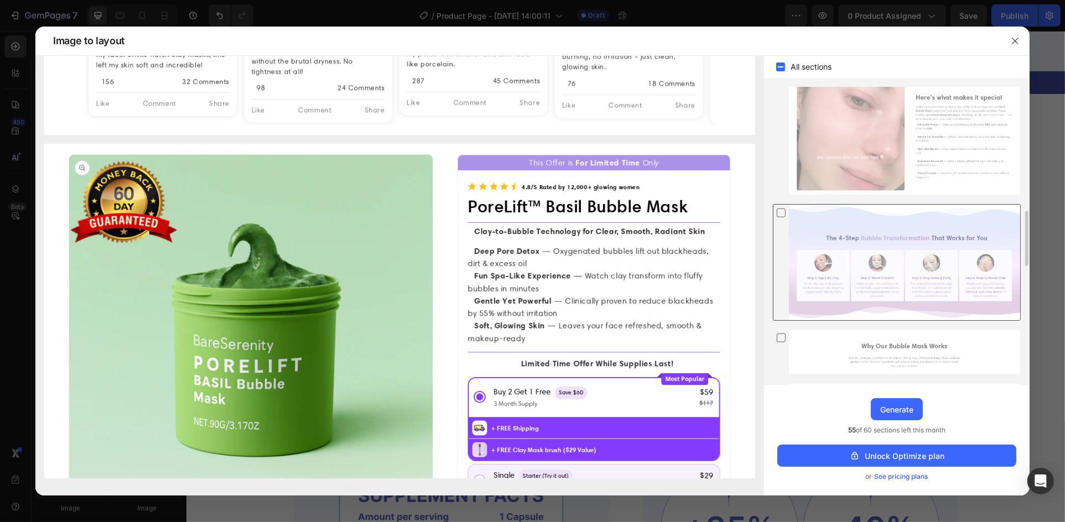
click at [859, 253] on div at bounding box center [904, 262] width 231 height 115
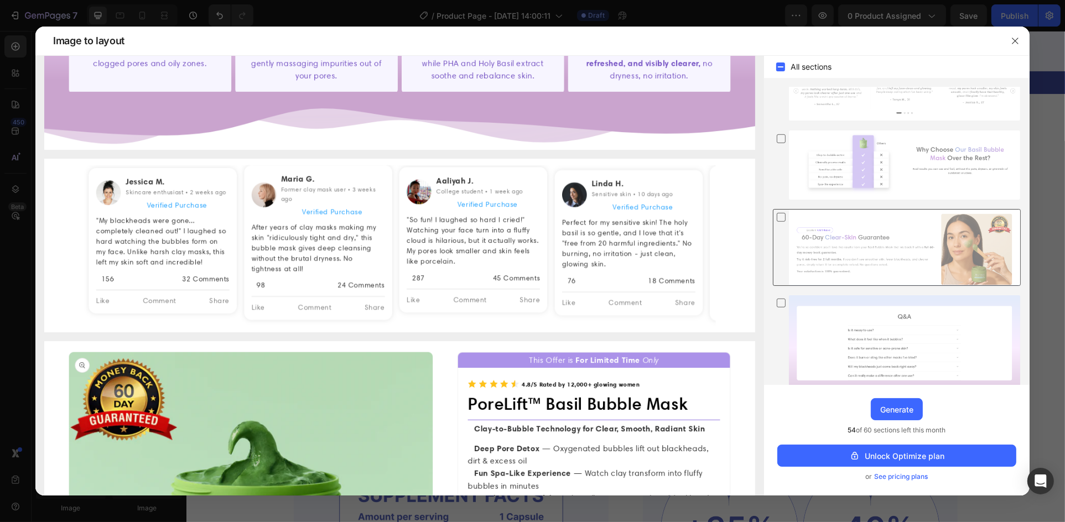
scroll to position [1301, 0]
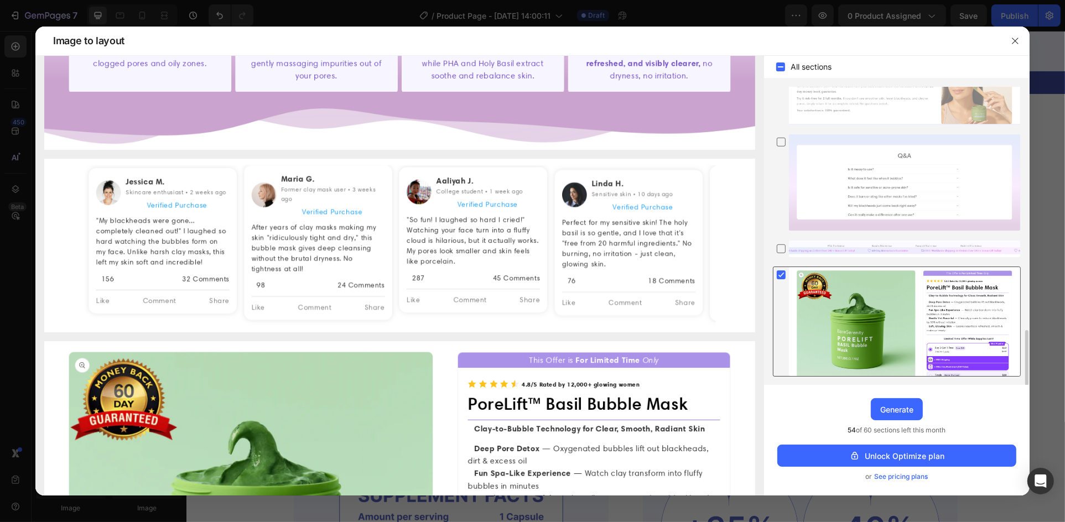
click at [833, 270] on div at bounding box center [904, 321] width 231 height 109
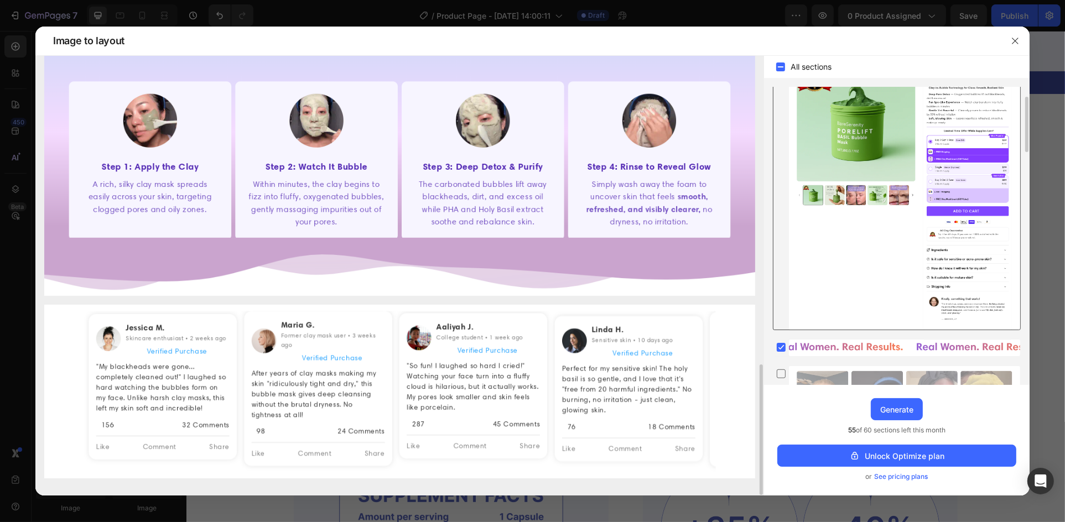
scroll to position [0, 0]
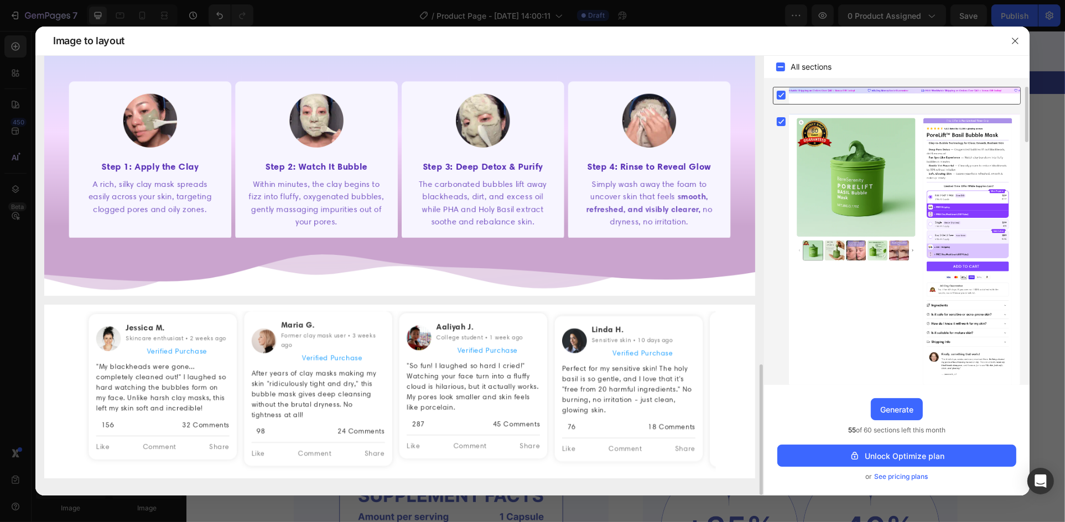
click at [818, 95] on div at bounding box center [904, 95] width 231 height 17
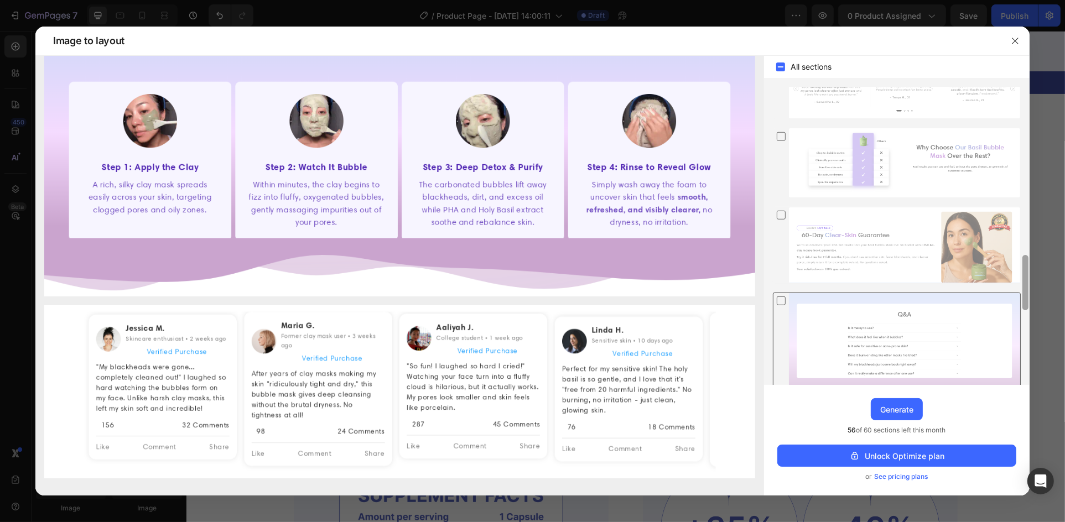
drag, startPoint x: 1027, startPoint y: 357, endPoint x: 985, endPoint y: 331, distance: 49.2
click at [992, 328] on div at bounding box center [897, 236] width 266 height 298
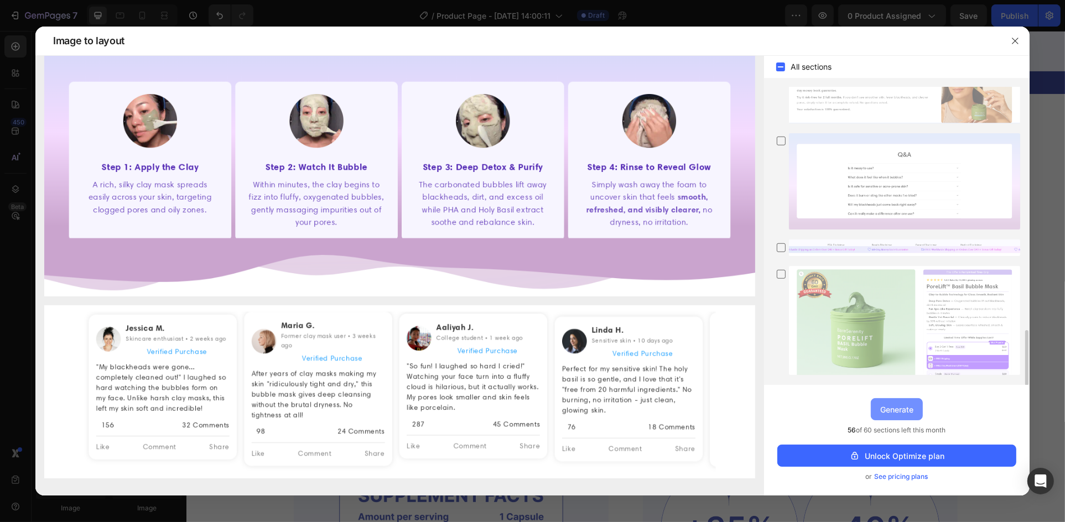
click at [900, 407] on div "Generate" at bounding box center [896, 410] width 33 height 12
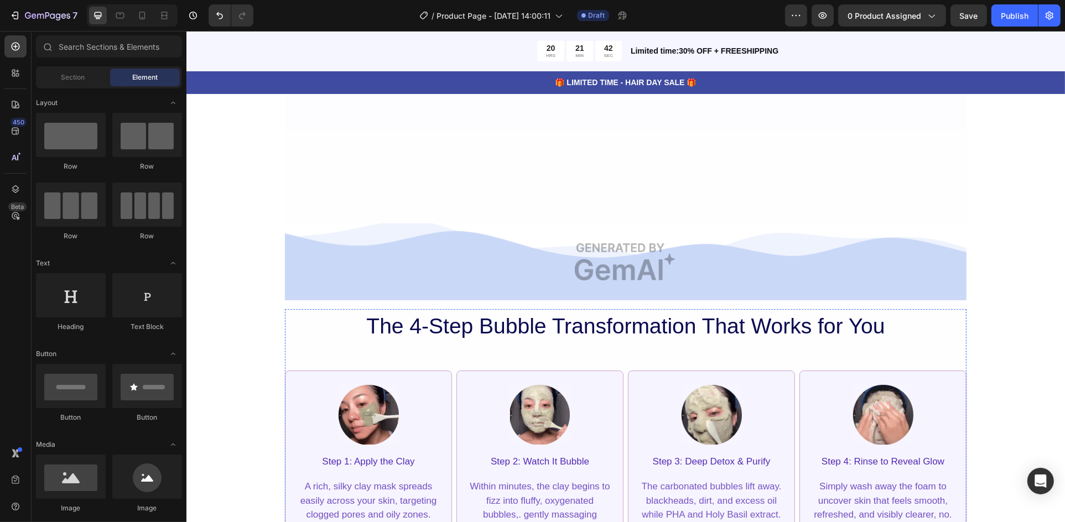
scroll to position [5606, 0]
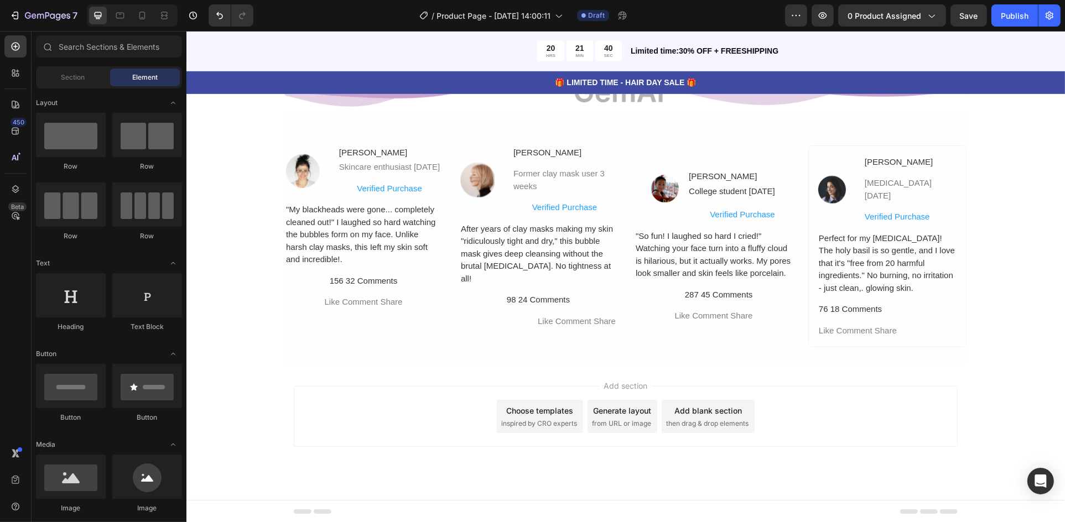
click at [308, 409] on div "Add section Choose templates inspired by CRO experts Generate layout from URL o…" at bounding box center [625, 416] width 664 height 61
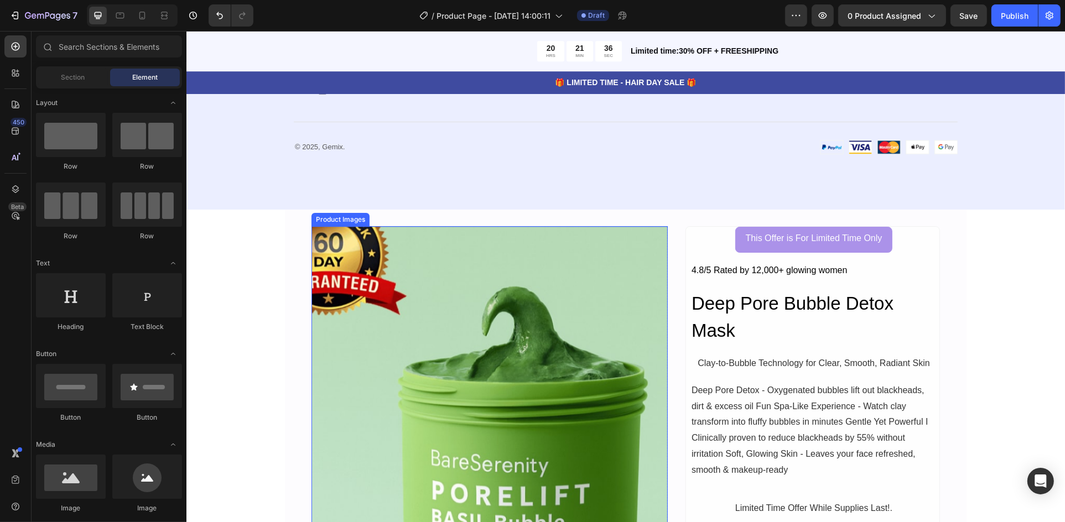
scroll to position [3669, 0]
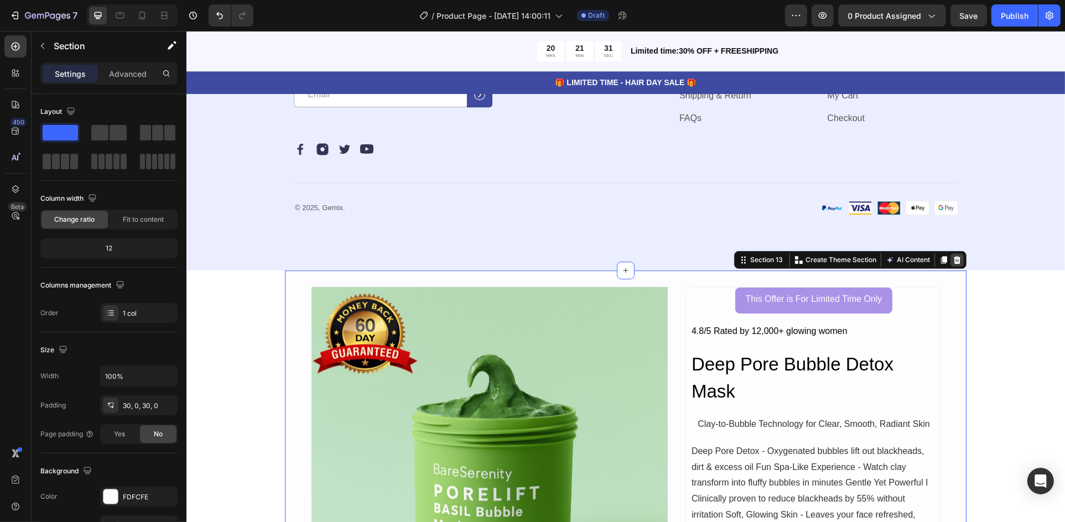
click at [954, 261] on icon at bounding box center [956, 260] width 9 height 9
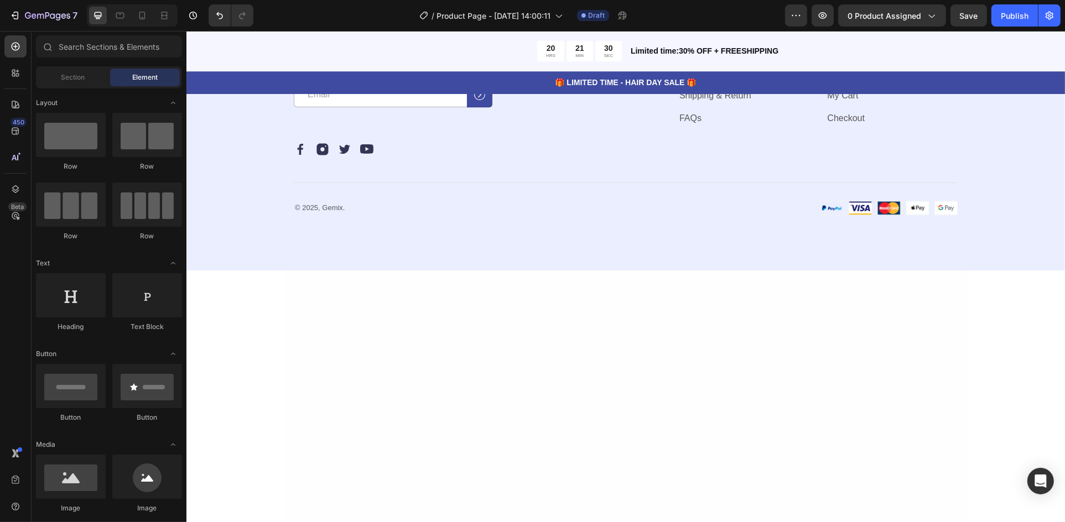
click at [955, 322] on div at bounding box center [625, 309] width 682 height 45
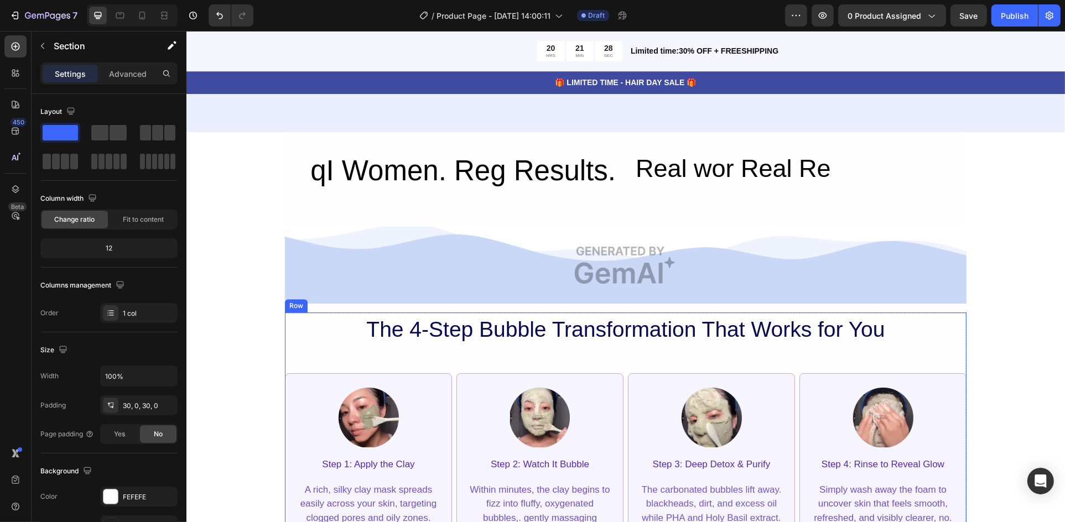
scroll to position [3780, 0]
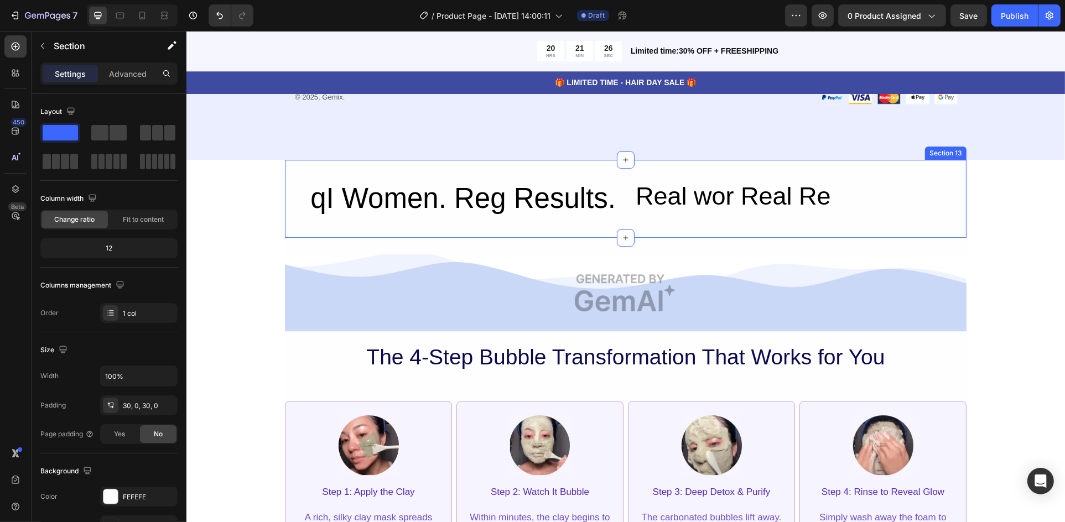
click at [938, 180] on div "qI Women. Reg Results. Heading Real wor Real Re Heading Row" at bounding box center [625, 199] width 682 height 45
click at [899, 172] on div "qI Women. Reg Results. Heading Real wor Real Re Heading Row Section 13" at bounding box center [625, 199] width 682 height 78
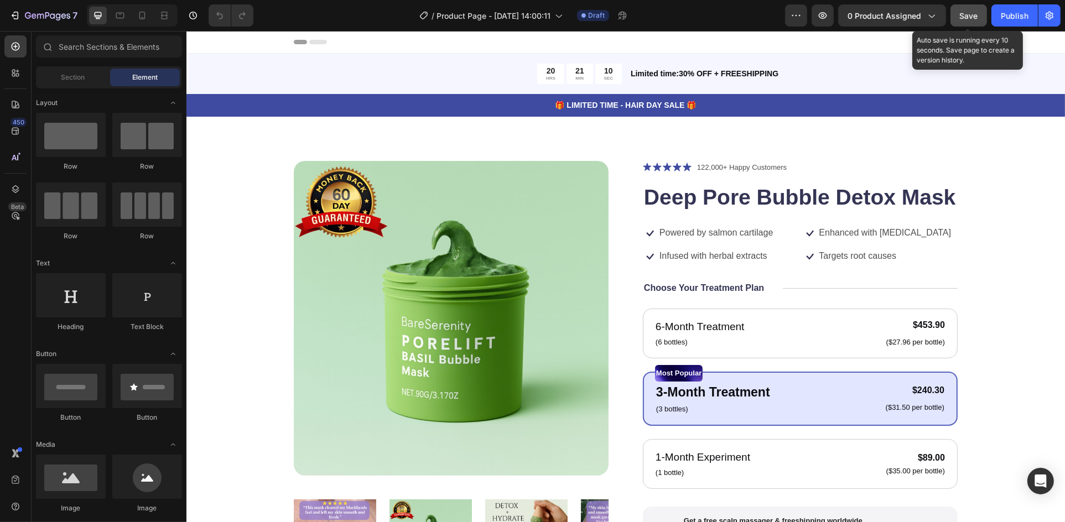
click at [976, 20] on div "Save" at bounding box center [969, 16] width 18 height 12
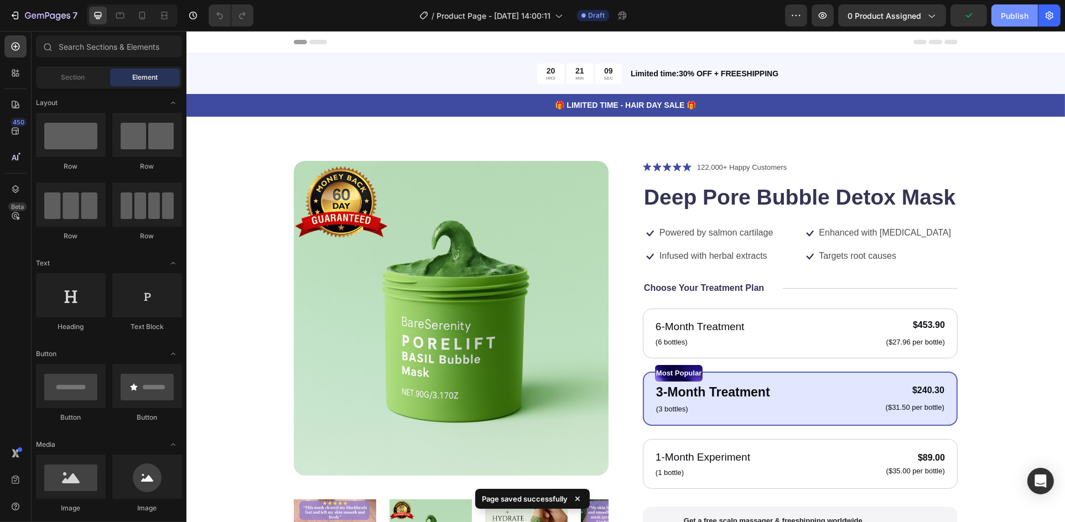
click at [1008, 20] on div "Publish" at bounding box center [1015, 16] width 28 height 12
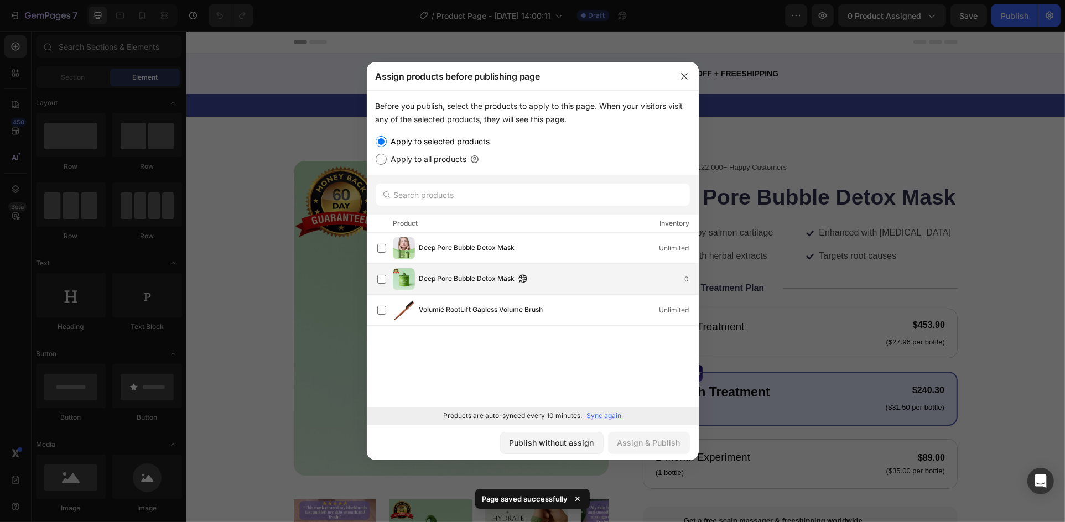
click at [435, 283] on span "Deep Pore Bubble Detox Mask" at bounding box center [467, 279] width 96 height 12
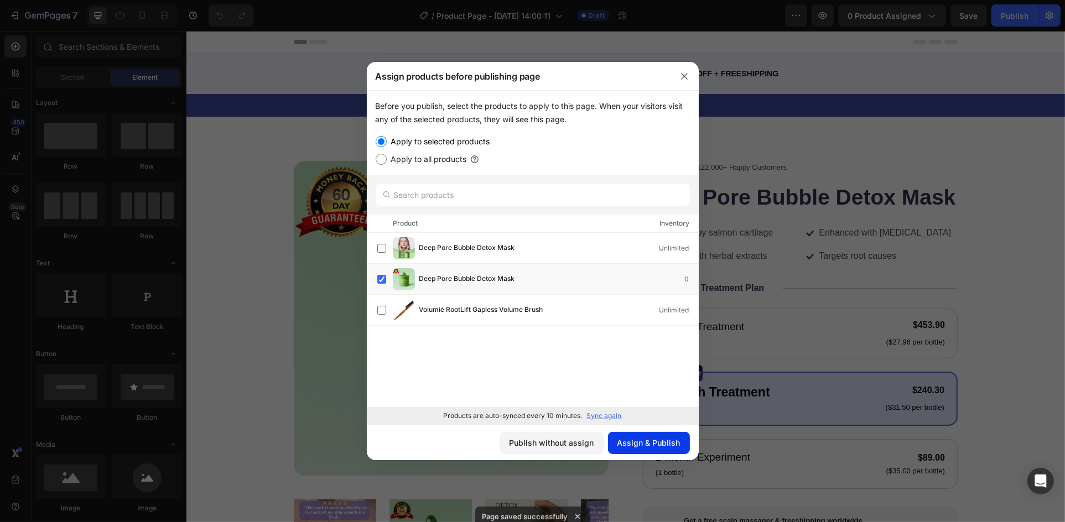
click at [656, 445] on div "Assign & Publish" at bounding box center [649, 443] width 63 height 12
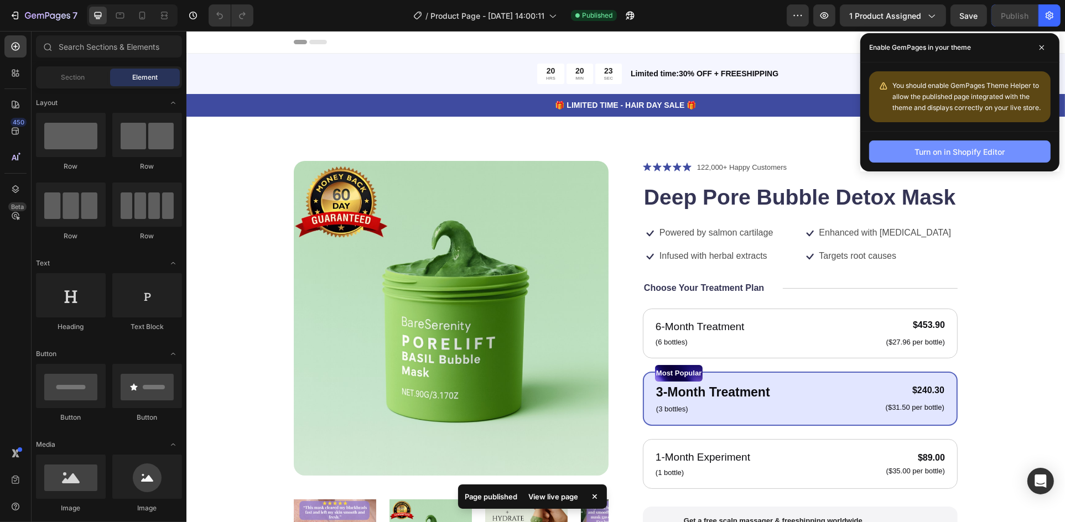
click at [952, 154] on div "Turn on in Shopify Editor" at bounding box center [960, 152] width 90 height 12
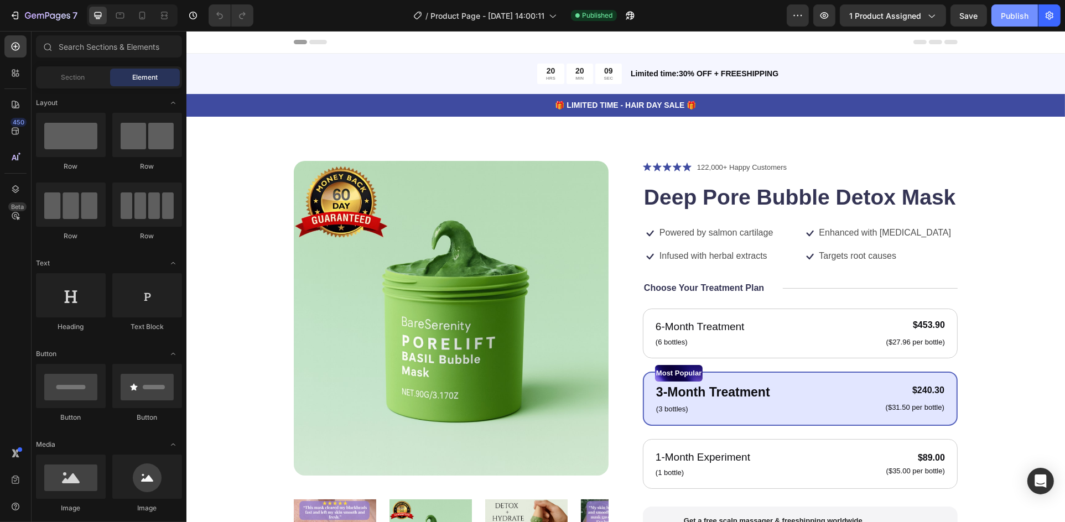
click at [1022, 13] on div "Publish" at bounding box center [1015, 16] width 28 height 12
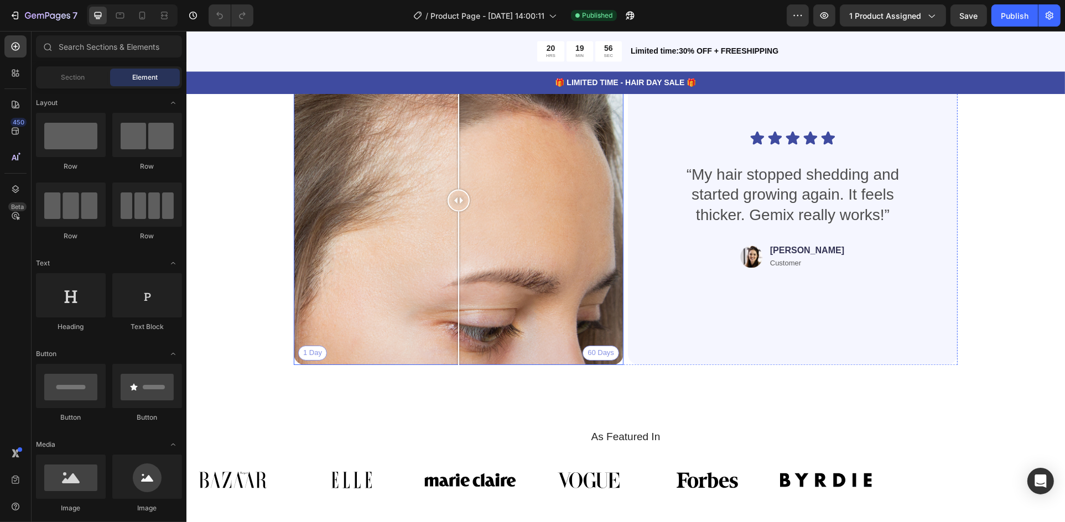
scroll to position [2490, 0]
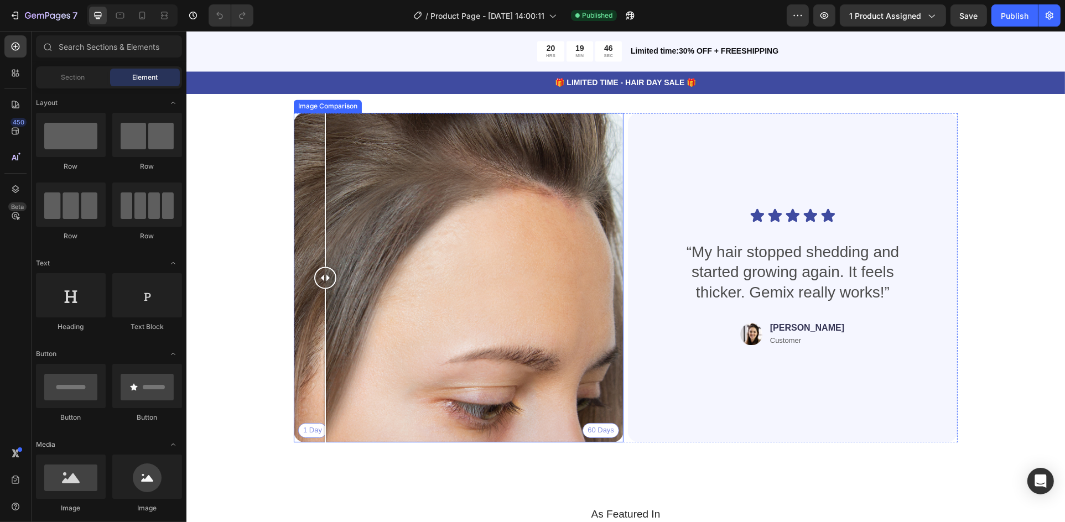
drag, startPoint x: 448, startPoint y: 273, endPoint x: 323, endPoint y: 251, distance: 127.0
click at [320, 253] on div at bounding box center [325, 278] width 22 height 330
click at [454, 263] on div "1 Day 60 Days" at bounding box center [458, 278] width 330 height 330
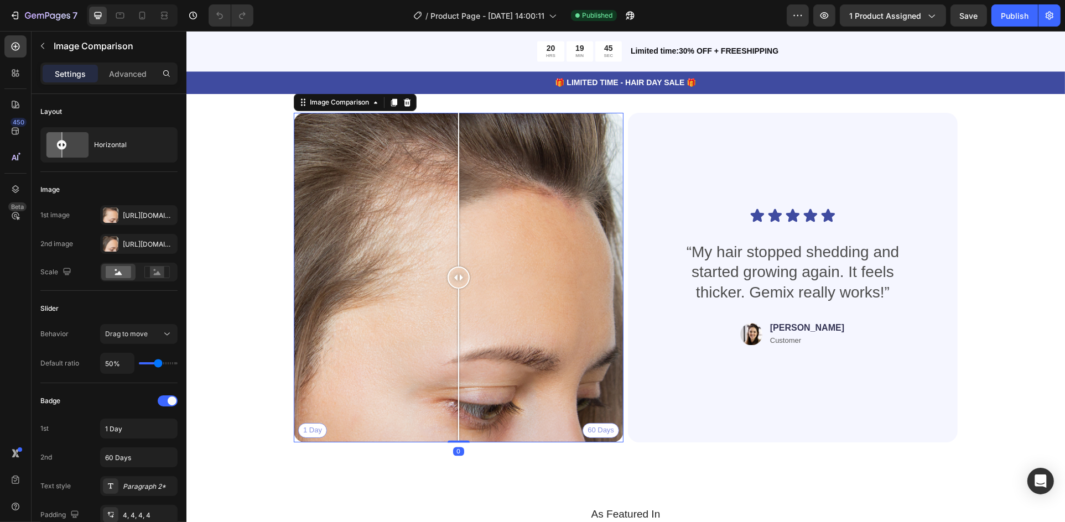
click at [370, 229] on div "1 Day 60 Days" at bounding box center [458, 278] width 330 height 330
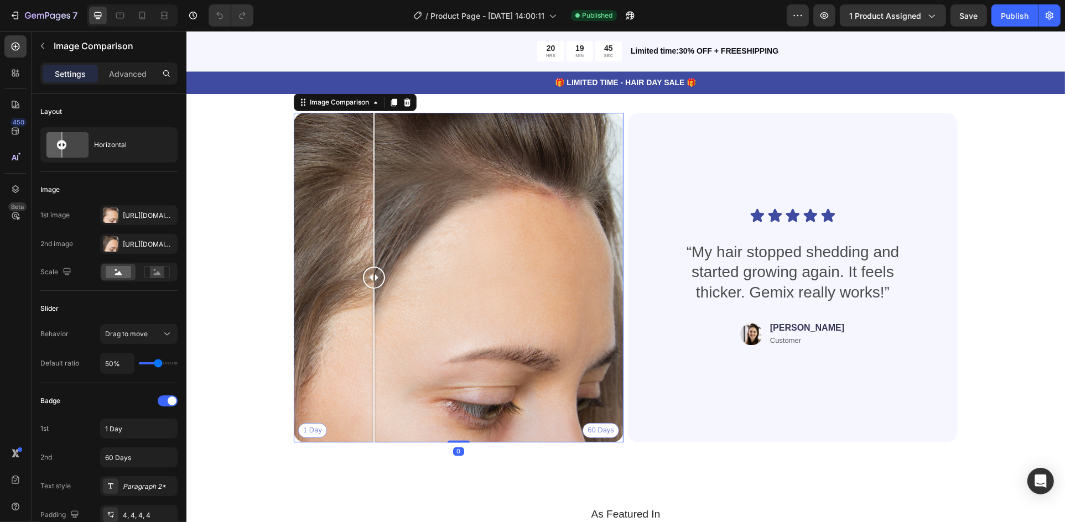
click at [322, 221] on div "1 Day 60 Days" at bounding box center [458, 278] width 330 height 330
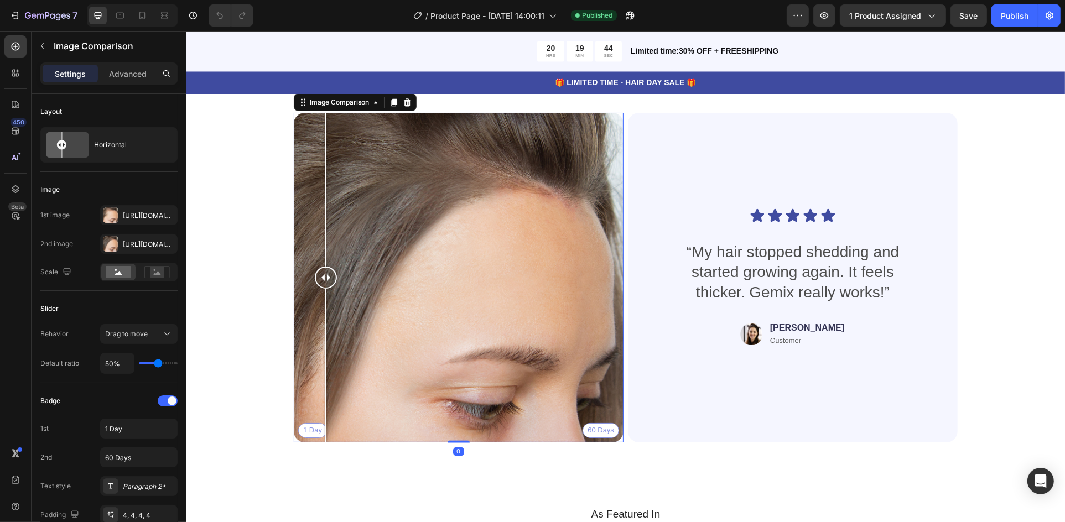
click at [457, 232] on div "1 Day 60 Days" at bounding box center [458, 278] width 330 height 330
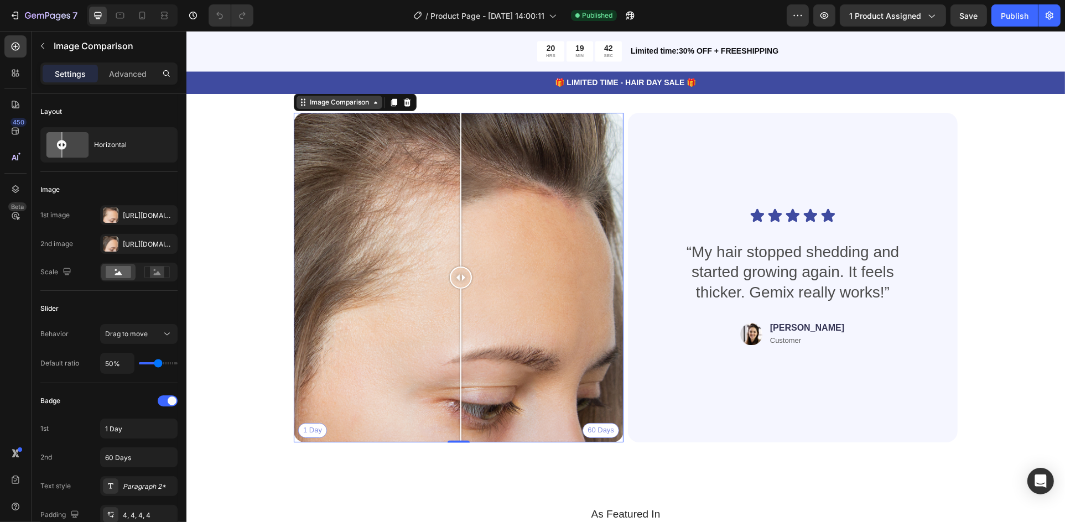
click at [361, 105] on div "Image Comparison" at bounding box center [339, 102] width 64 height 10
click at [1020, 17] on div "Publish" at bounding box center [1015, 16] width 28 height 12
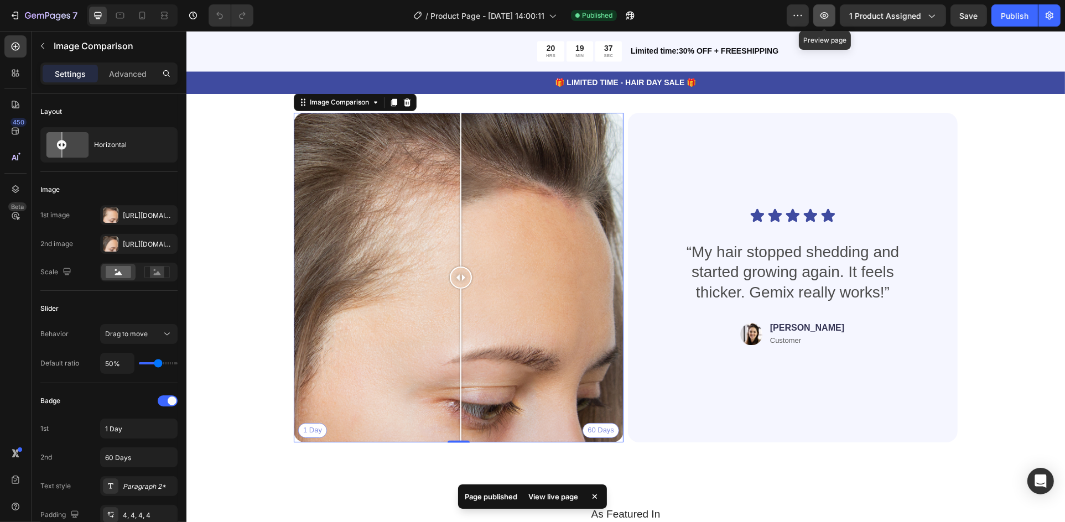
click at [832, 14] on button "button" at bounding box center [825, 15] width 22 height 22
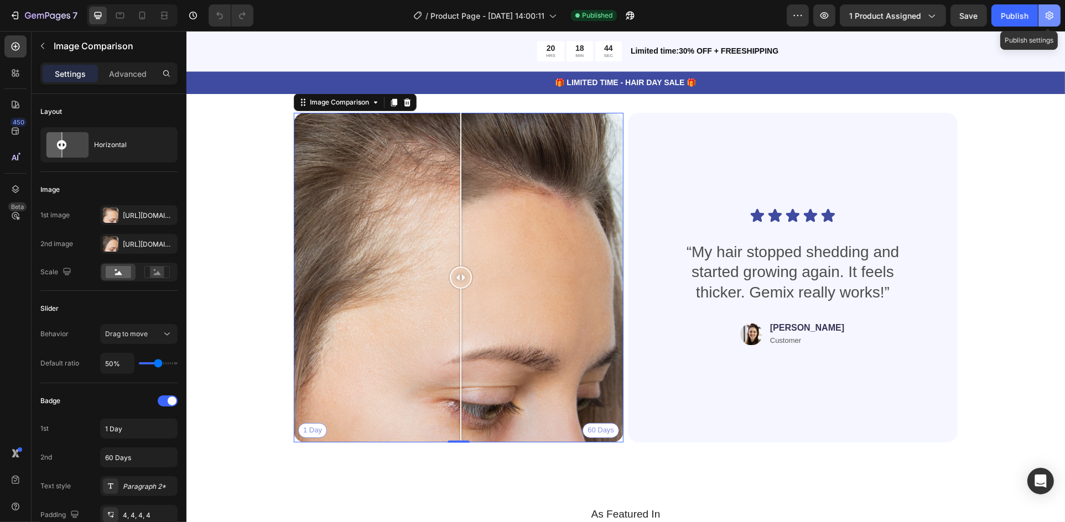
click at [1051, 17] on icon "button" at bounding box center [1049, 15] width 11 height 11
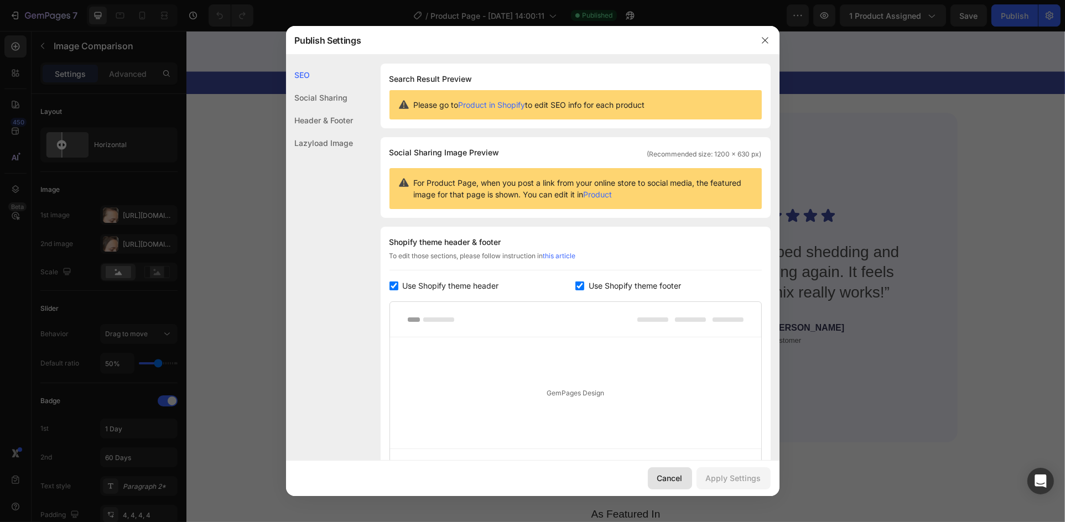
click at [671, 483] on div "Cancel" at bounding box center [669, 479] width 25 height 12
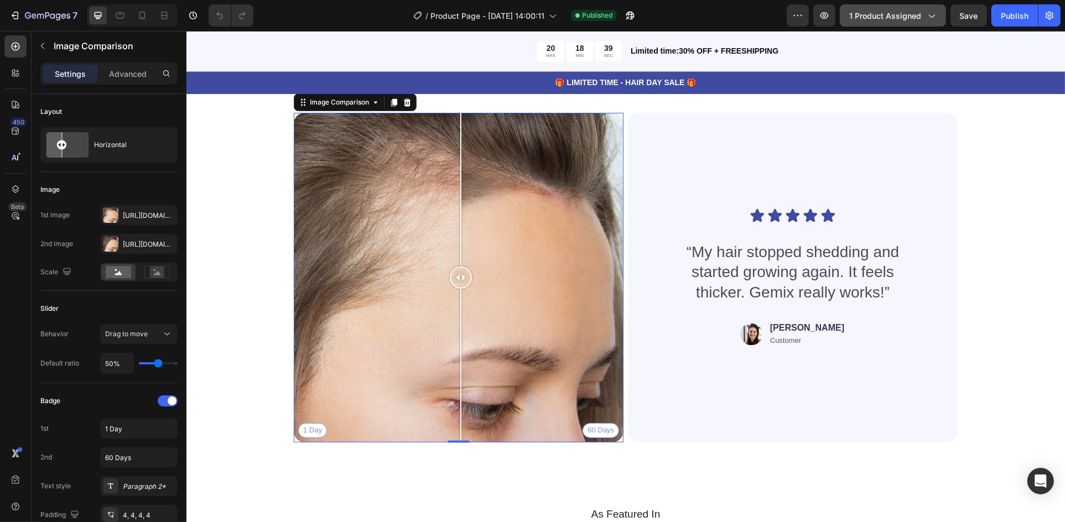
click at [928, 13] on icon "button" at bounding box center [931, 15] width 11 height 11
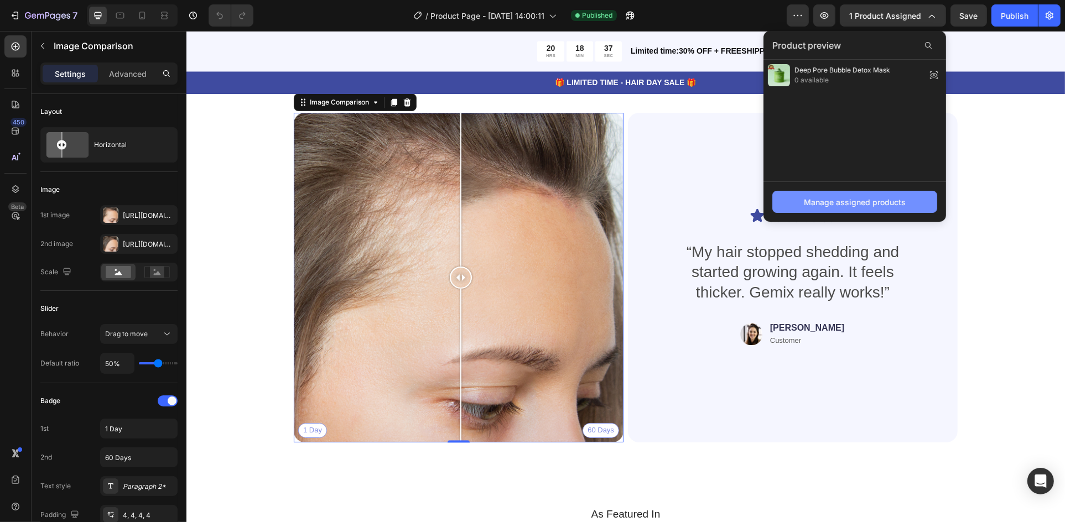
click at [853, 198] on div "Manage assigned products" at bounding box center [855, 202] width 102 height 12
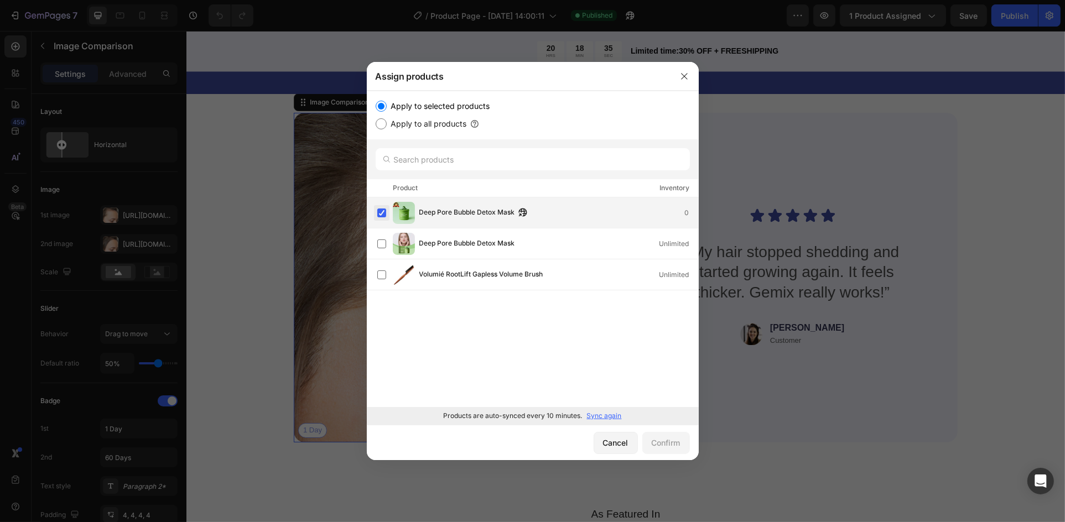
click at [380, 217] on label at bounding box center [381, 213] width 9 height 9
click at [660, 450] on button "Confirm" at bounding box center [667, 443] width 48 height 22
